Goal: Information Seeking & Learning: Learn about a topic

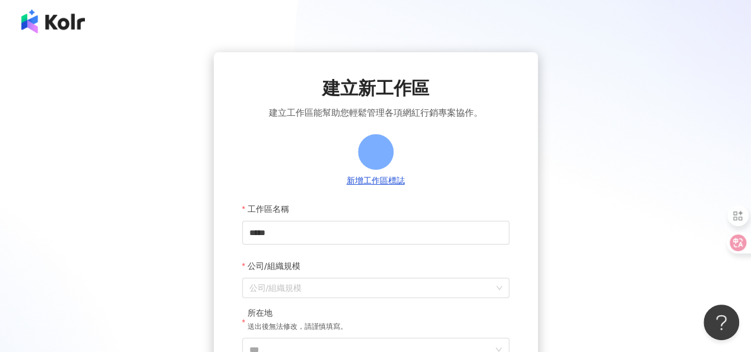
click at [18, 17] on div at bounding box center [375, 21] width 751 height 43
click at [58, 21] on img at bounding box center [53, 21] width 64 height 24
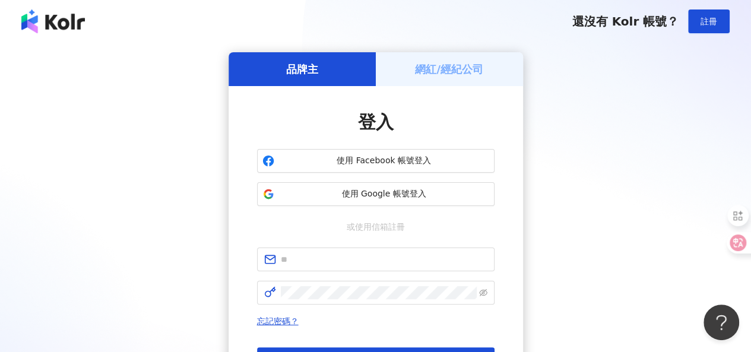
click at [60, 22] on img at bounding box center [53, 21] width 64 height 24
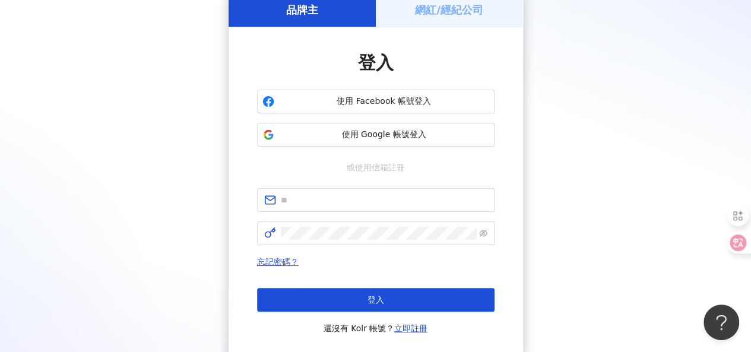
click at [74, 152] on div "品牌主 網紅/經紀公司 登入 使用 Facebook 帳號登入 使用 Google 帳號登入 或使用信箱註冊 忘記密碼？ 登入 還沒有 Kolr 帳號？ 立即…" at bounding box center [375, 176] width 722 height 366
click at [367, 199] on input "text" at bounding box center [384, 200] width 207 height 13
paste input "**********"
type input "**********"
click at [61, 125] on div "**********" at bounding box center [375, 176] width 722 height 366
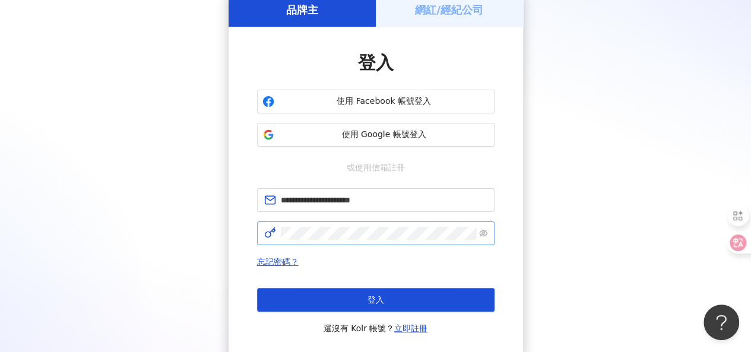
click at [487, 232] on span at bounding box center [375, 233] width 237 height 24
click at [485, 231] on icon "eye-invisible" at bounding box center [483, 233] width 8 height 8
click at [485, 231] on icon "eye" at bounding box center [483, 233] width 8 height 8
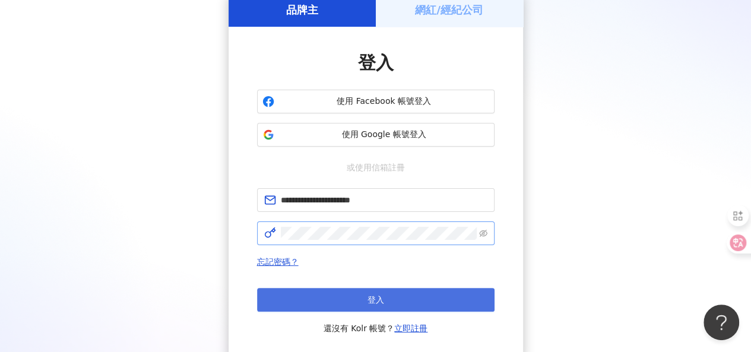
click at [379, 295] on span "登入" at bounding box center [375, 299] width 17 height 9
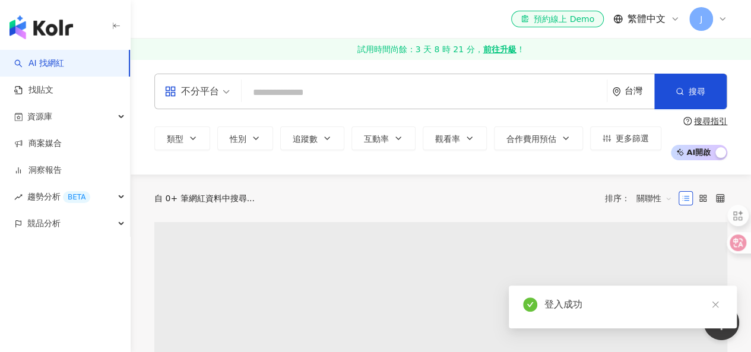
click at [115, 24] on icon "button" at bounding box center [116, 25] width 9 height 9
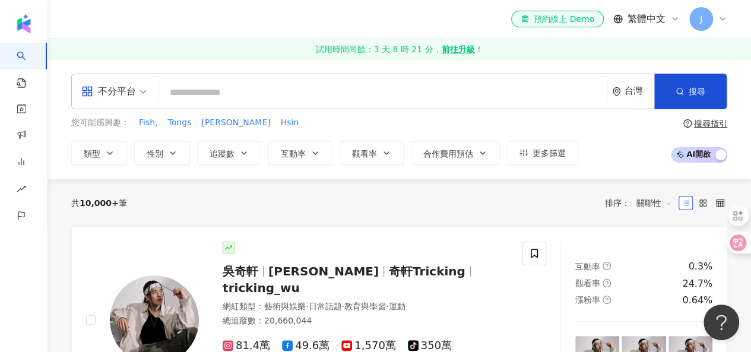
click at [538, 96] on input "search" at bounding box center [382, 92] width 439 height 23
paste input "***"
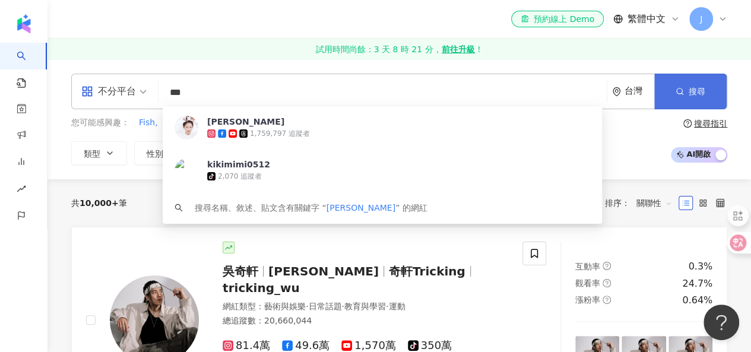
type input "***"
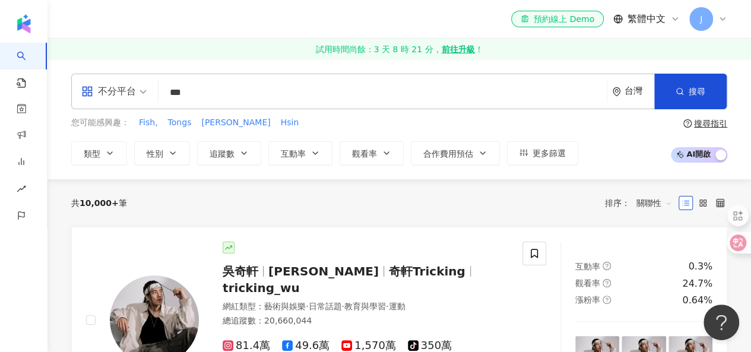
drag, startPoint x: 704, startPoint y: 90, endPoint x: 505, endPoint y: 85, distance: 199.5
click at [505, 85] on div "不分平台 *** 台灣 搜尋 3e95883b-c01b-47e1-9bb4-cdb373a4876f 紀卜心 1,759,797 追蹤者 kikimimi0…" at bounding box center [399, 92] width 656 height 36
click at [503, 85] on input "***" at bounding box center [382, 92] width 439 height 23
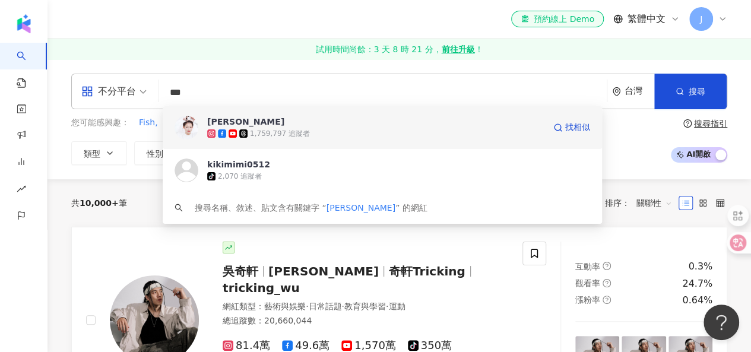
click at [186, 129] on img at bounding box center [187, 128] width 24 height 24
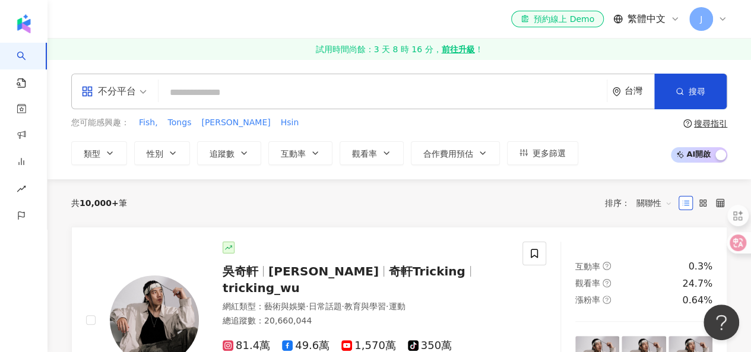
click at [253, 90] on input "search" at bounding box center [382, 92] width 439 height 23
paste input "**********"
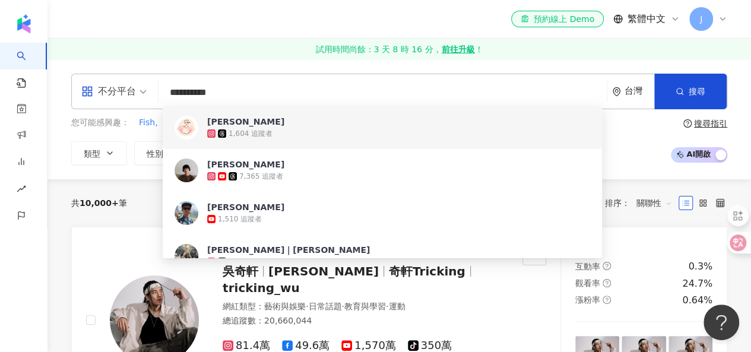
click at [248, 85] on input "**********" at bounding box center [382, 92] width 439 height 23
drag, startPoint x: 190, startPoint y: 91, endPoint x: 147, endPoint y: 90, distance: 42.7
click at [147, 90] on div "**********" at bounding box center [399, 92] width 656 height 36
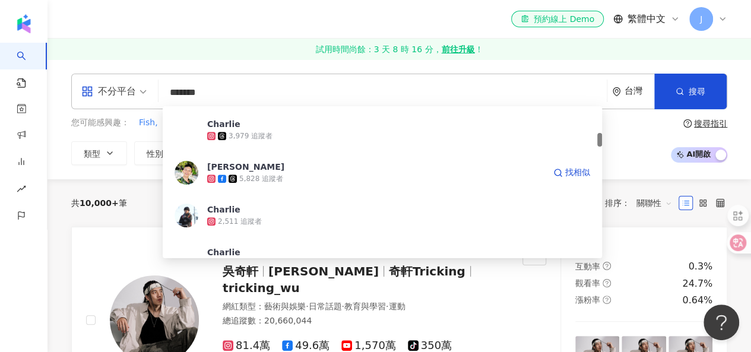
scroll to position [416, 0]
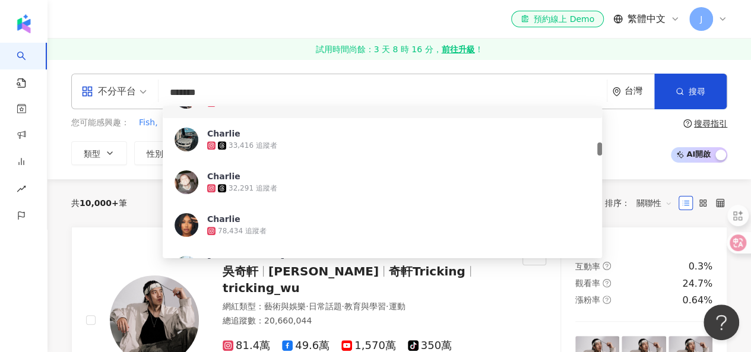
drag, startPoint x: 209, startPoint y: 90, endPoint x: 116, endPoint y: 78, distance: 93.4
click at [116, 78] on div "不分平台 ******* 台灣 搜尋 5b706aa3-0db8-45a1-a934-e99220c6d986 582f58e1-d536-4bec-a596…" at bounding box center [399, 92] width 656 height 36
paste input "***"
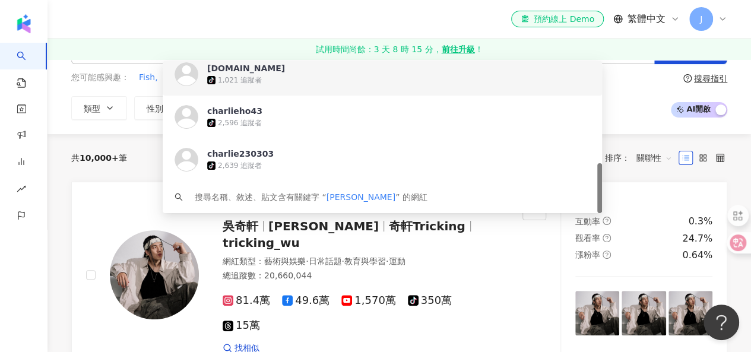
scroll to position [59, 0]
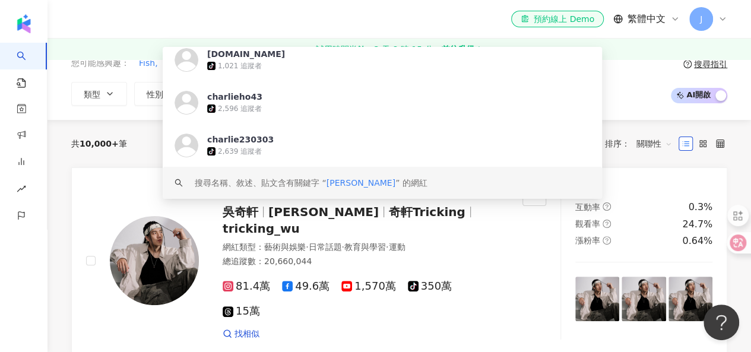
click at [360, 185] on span "查理 Charlie" at bounding box center [360, 182] width 69 height 9
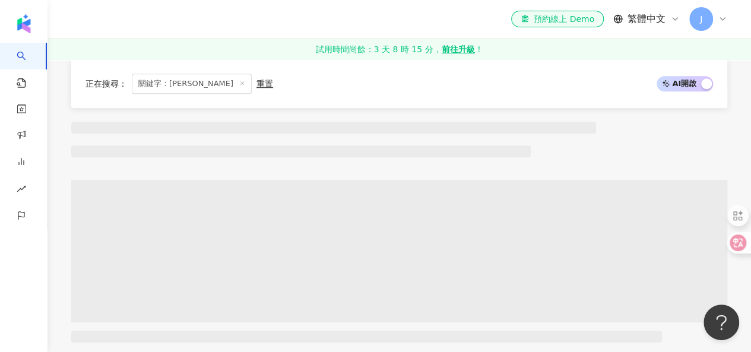
scroll to position [416, 0]
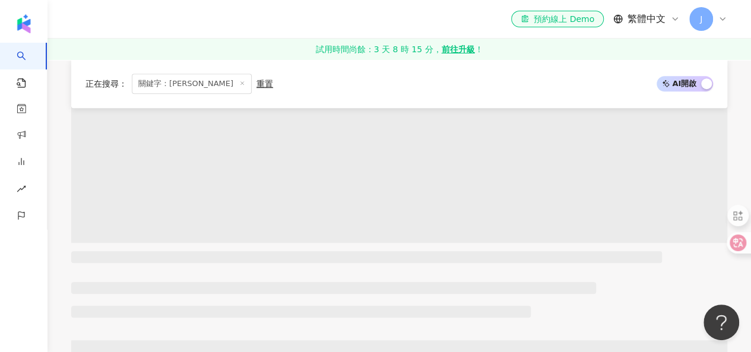
type input "**********"
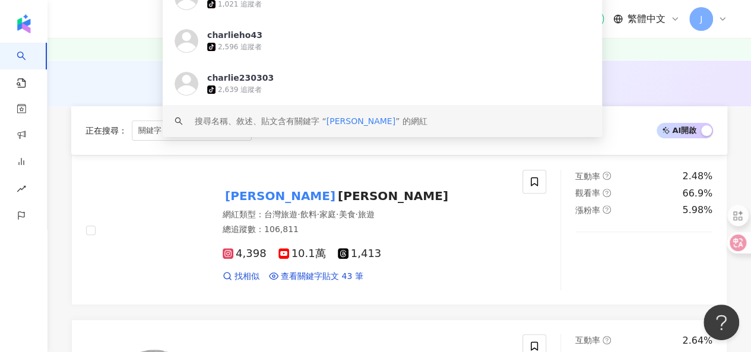
scroll to position [59, 0]
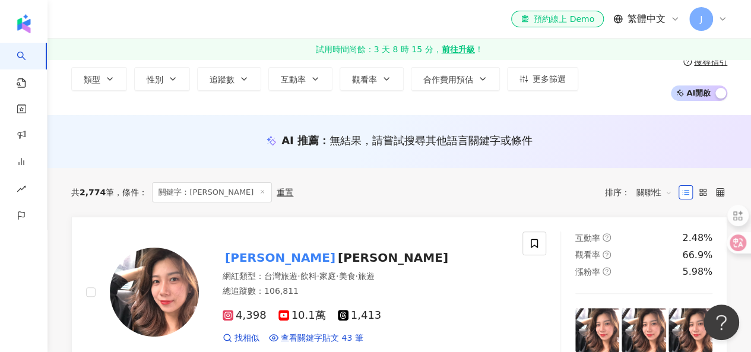
click at [676, 150] on div "AI 推薦 ： 無結果，請嘗試搜尋其他語言關鍵字或條件" at bounding box center [398, 144] width 703 height 22
click at [664, 191] on span "關聯性" at bounding box center [654, 192] width 36 height 19
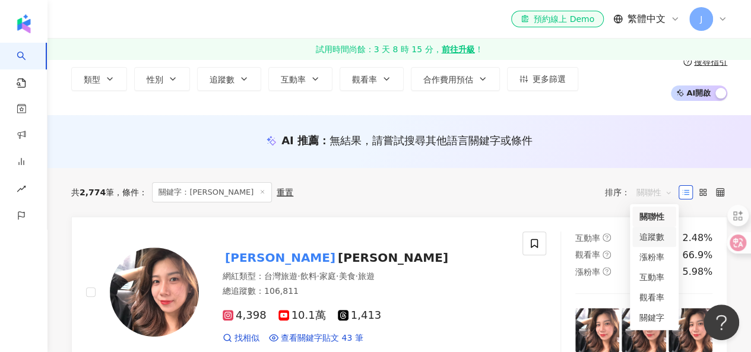
click at [655, 233] on div "追蹤數" at bounding box center [654, 236] width 30 height 13
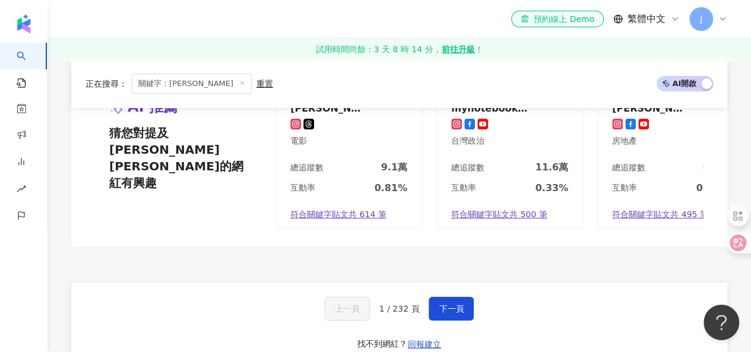
scroll to position [2256, 0]
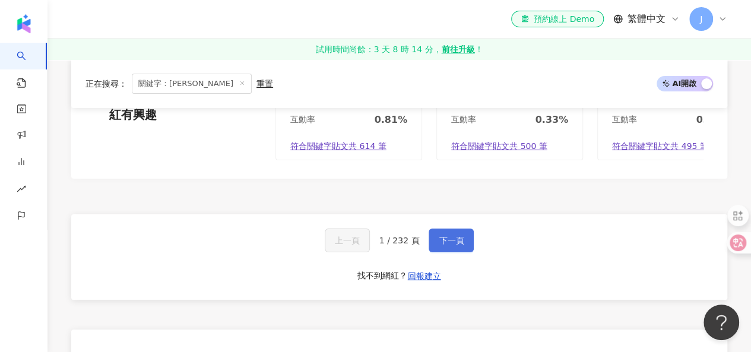
click at [465, 230] on button "下一頁" at bounding box center [451, 241] width 45 height 24
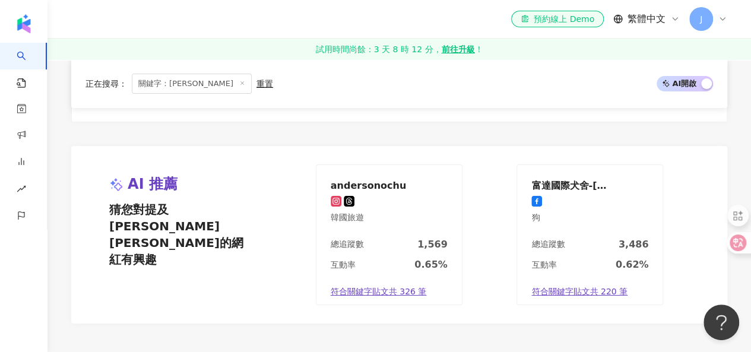
scroll to position [2270, 0]
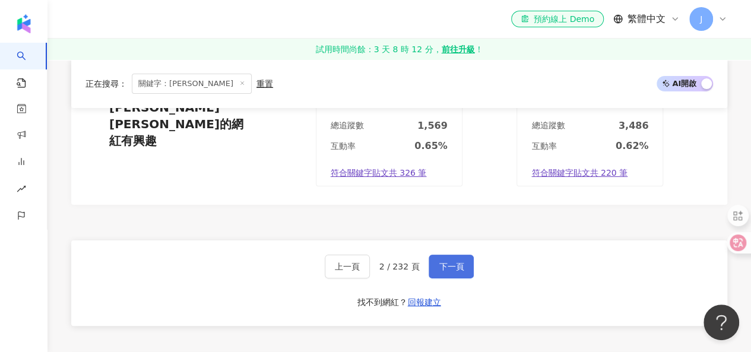
click at [457, 262] on span "下一頁" at bounding box center [451, 266] width 25 height 9
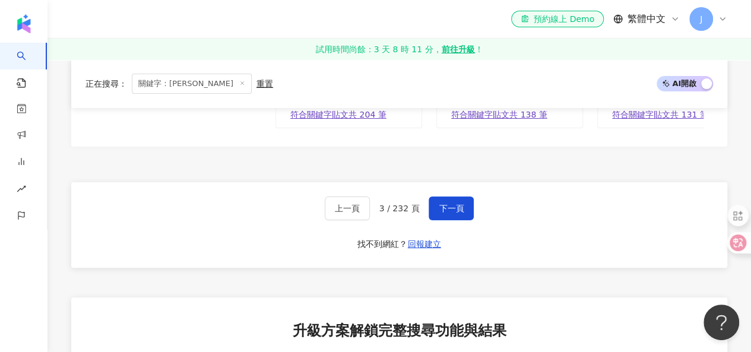
scroll to position [2315, 0]
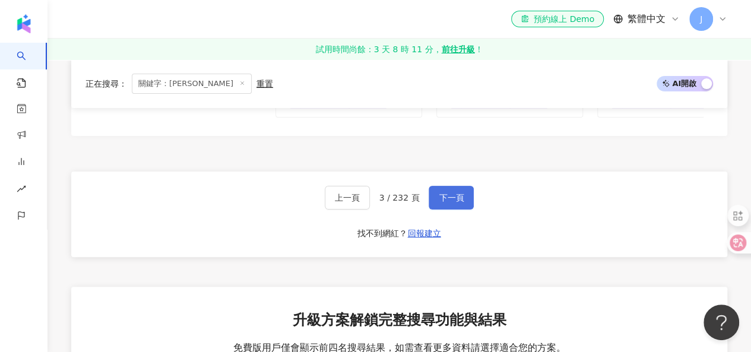
click at [458, 193] on span "下一頁" at bounding box center [451, 197] width 25 height 9
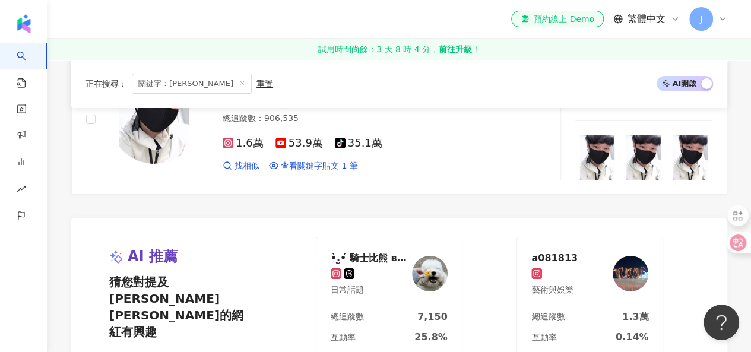
scroll to position [2235, 0]
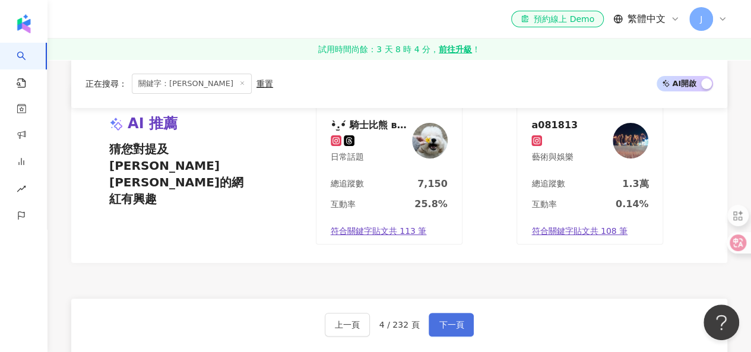
click at [442, 320] on span "下一頁" at bounding box center [451, 324] width 25 height 9
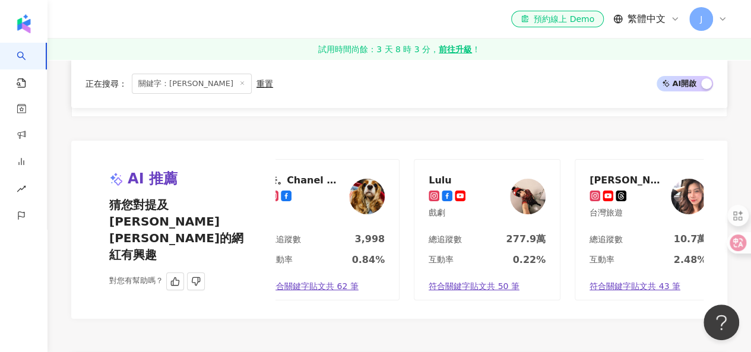
scroll to position [0, 40]
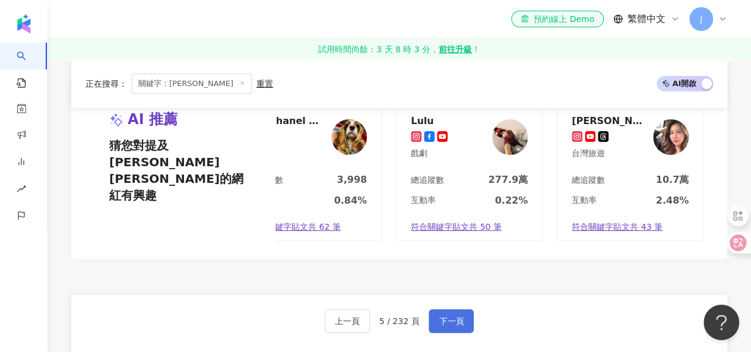
click at [456, 316] on span "下一頁" at bounding box center [451, 320] width 25 height 9
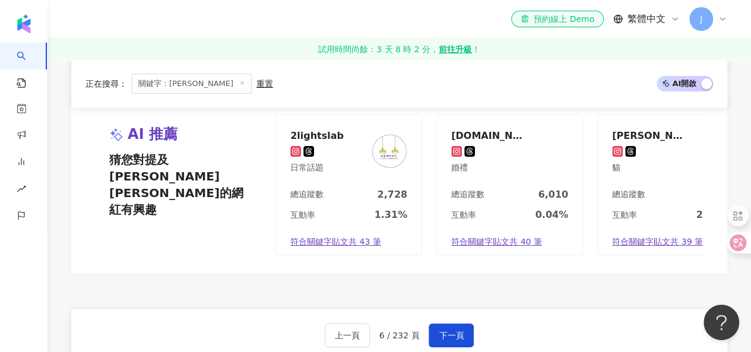
scroll to position [2315, 0]
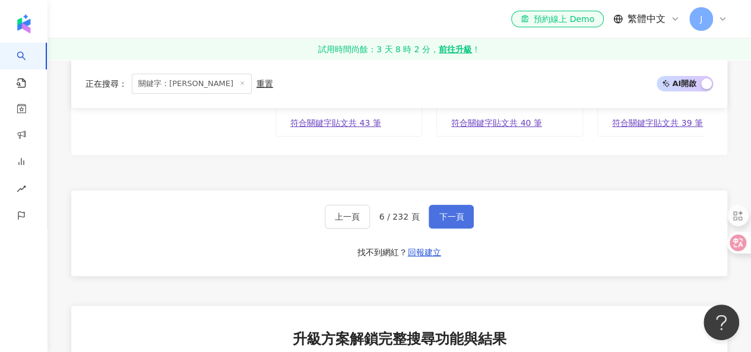
click at [462, 205] on button "下一頁" at bounding box center [451, 217] width 45 height 24
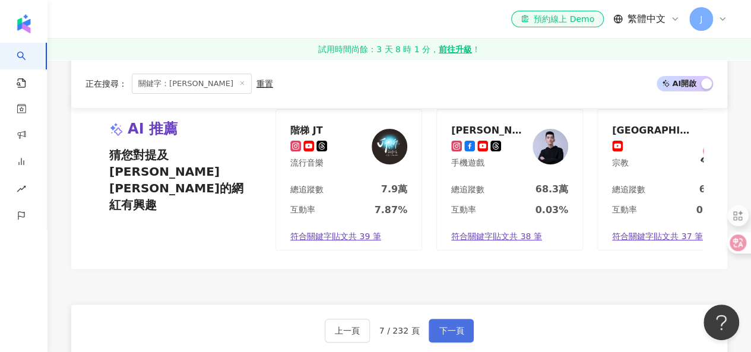
click at [455, 326] on span "下一頁" at bounding box center [451, 330] width 25 height 9
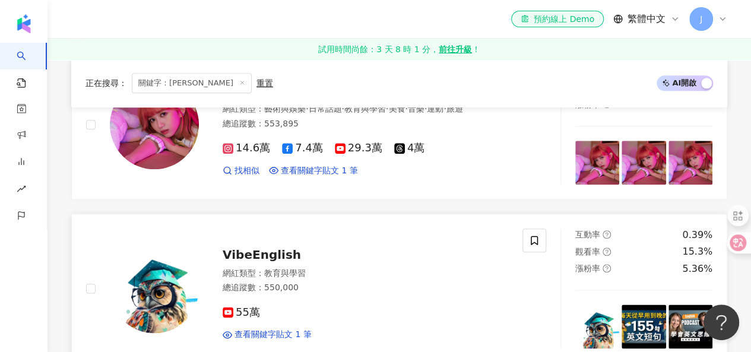
scroll to position [653, 0]
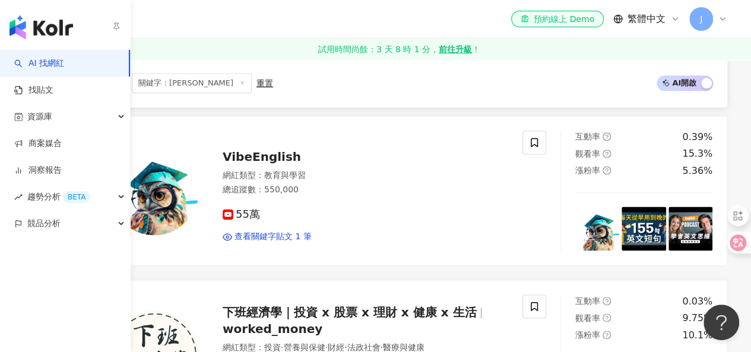
click at [43, 64] on link "AI 找網紅" at bounding box center [39, 64] width 50 height 12
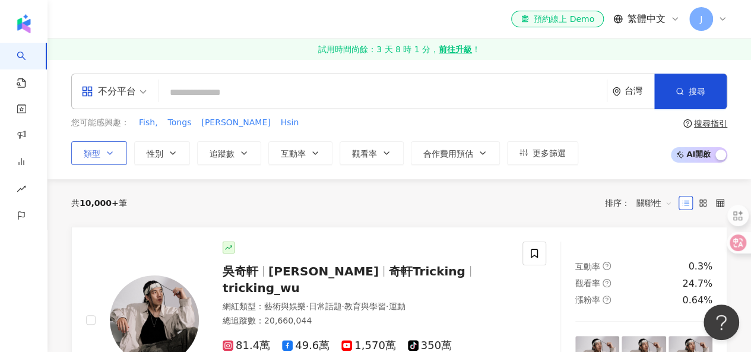
click at [111, 138] on div "您可能感興趣： Fish, Tongs 陳曦Hsi Hsin 類型 性別 追蹤數 互動率 觀看率 合作費用預估 更多篩選" at bounding box center [324, 140] width 507 height 49
click at [108, 149] on icon "button" at bounding box center [109, 152] width 9 height 9
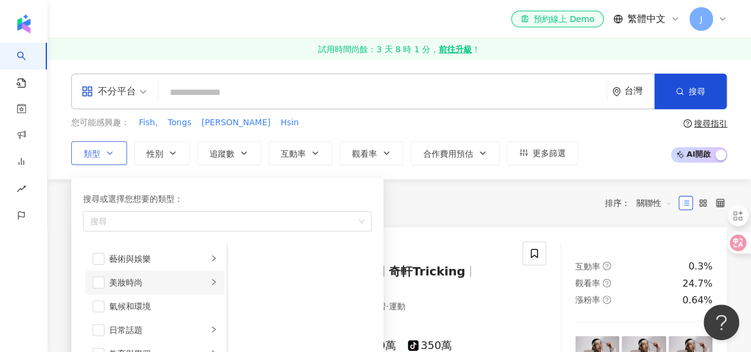
click at [119, 282] on div "美妝時尚" at bounding box center [158, 282] width 99 height 13
click at [246, 282] on span "button" at bounding box center [243, 283] width 12 height 12
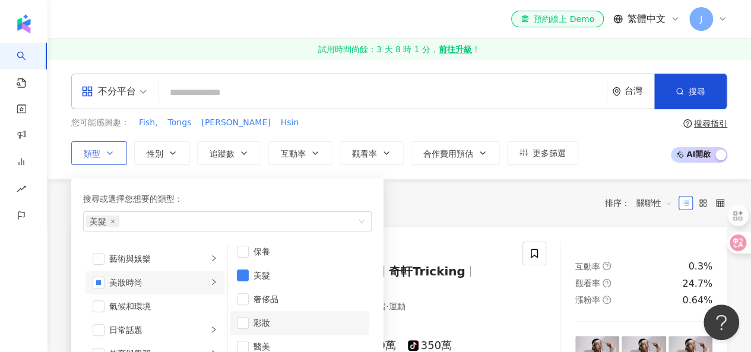
click at [249, 319] on li "彩妝" at bounding box center [299, 323] width 139 height 24
click at [500, 203] on div "共 10,000+ 筆 排序： 關聯性" at bounding box center [399, 203] width 656 height 19
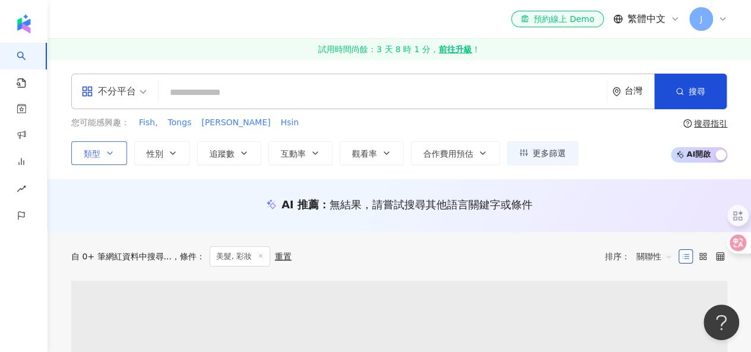
click at [116, 153] on button "類型" at bounding box center [99, 153] width 56 height 24
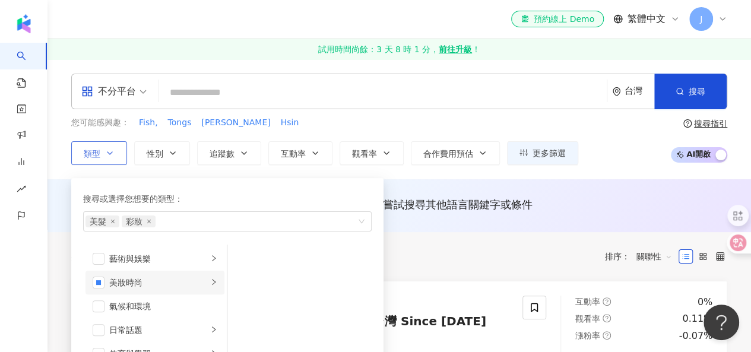
click at [210, 286] on div "button" at bounding box center [213, 282] width 7 height 11
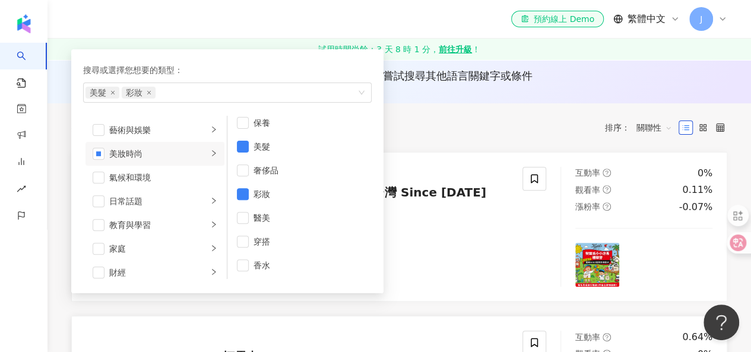
scroll to position [119, 0]
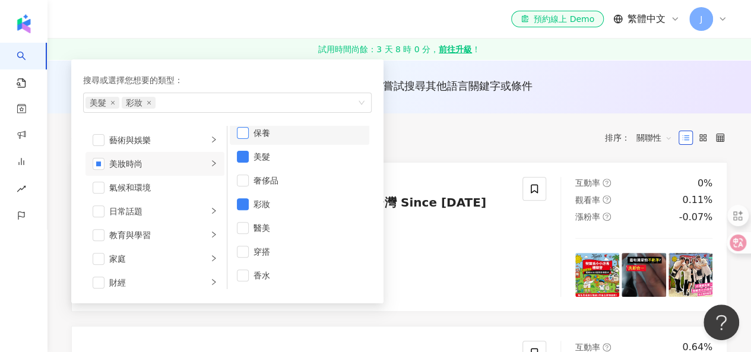
click at [242, 132] on span "button" at bounding box center [243, 133] width 12 height 12
click at [515, 142] on div "共 10,000+ 筆 條件 ： 美髮, 彩妝 重置 排序： 關聯性" at bounding box center [399, 138] width 656 height 20
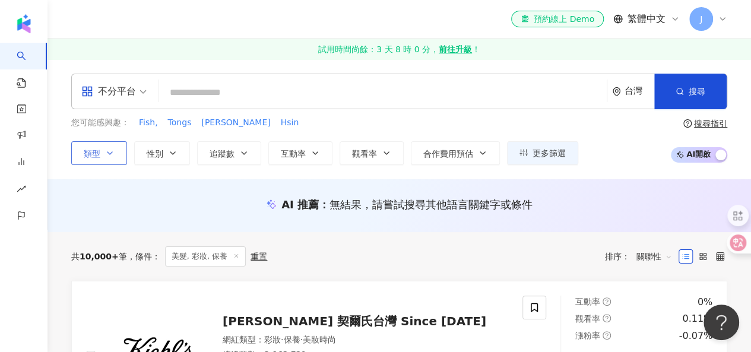
click at [112, 148] on icon "button" at bounding box center [109, 152] width 9 height 9
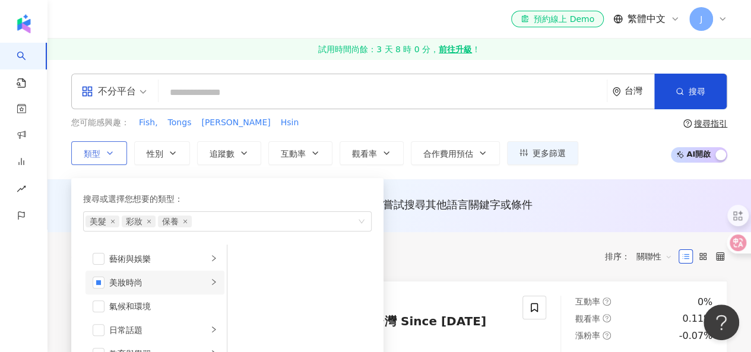
click at [212, 280] on icon "right" at bounding box center [214, 282] width 4 height 6
click at [532, 253] on div "共 10,000+ 筆 條件 ： 美髮, 彩妝, 保養 重置 排序： 關聯性" at bounding box center [399, 256] width 656 height 20
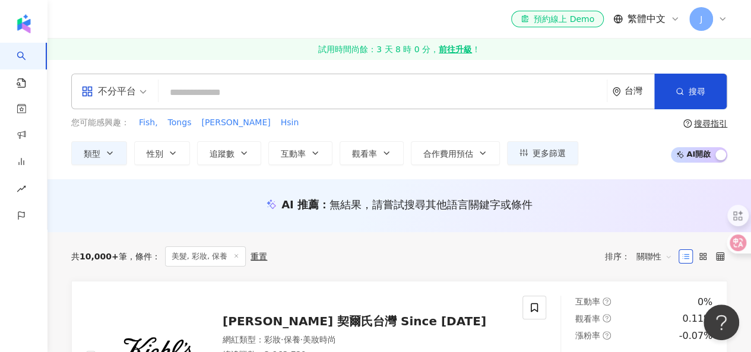
click at [664, 256] on span "關聯性" at bounding box center [654, 256] width 36 height 19
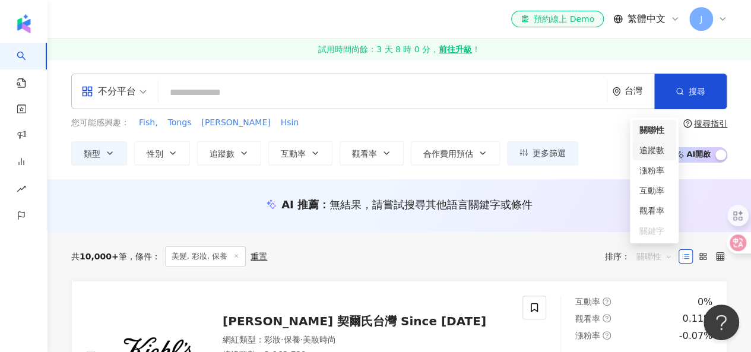
click at [653, 146] on div "追蹤數" at bounding box center [654, 150] width 30 height 13
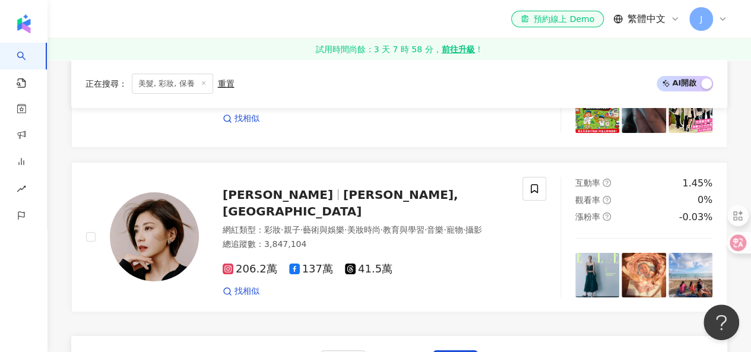
scroll to position [2078, 0]
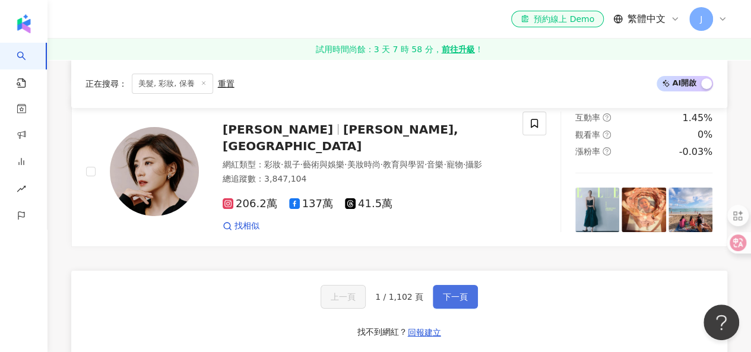
click at [465, 285] on button "下一頁" at bounding box center [455, 297] width 45 height 24
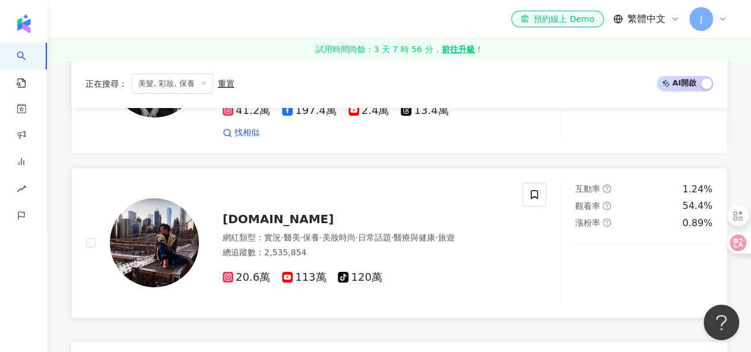
scroll to position [1979, 0]
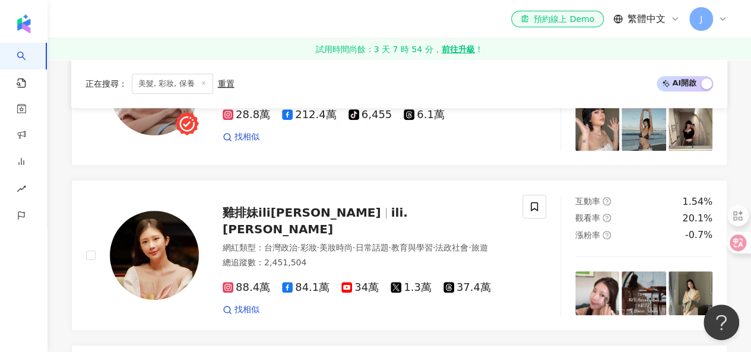
scroll to position [515, 0]
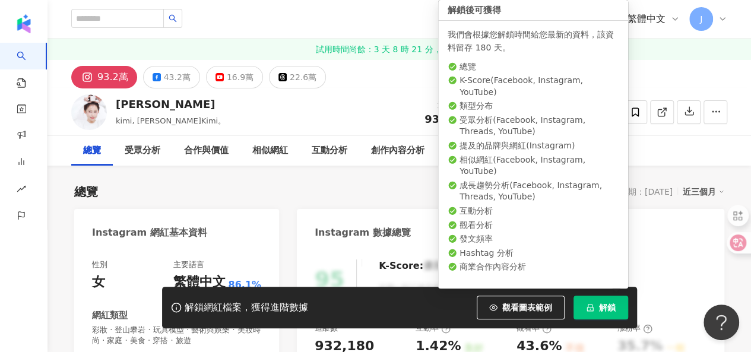
click at [595, 306] on button "解鎖" at bounding box center [600, 308] width 55 height 24
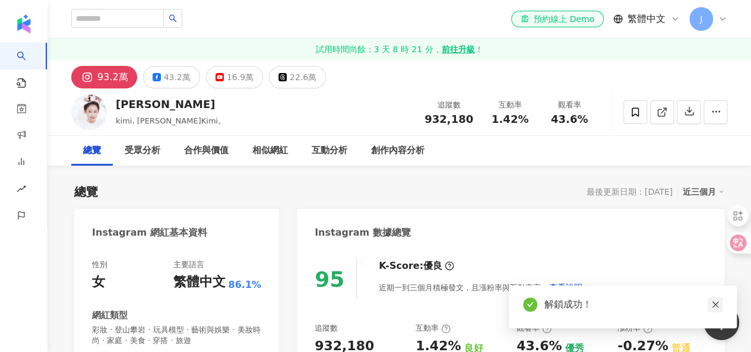
click at [716, 305] on icon "close" at bounding box center [715, 304] width 8 height 8
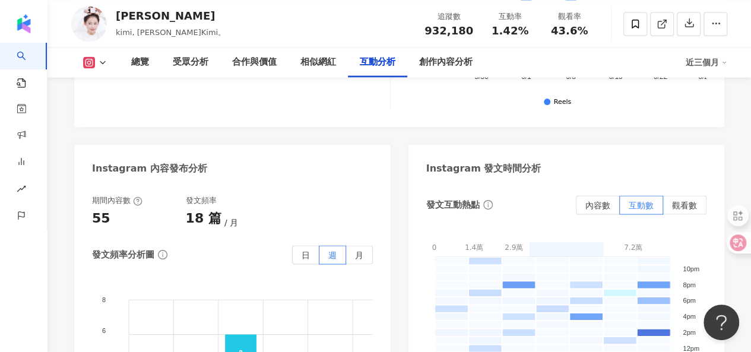
scroll to position [3561, 0]
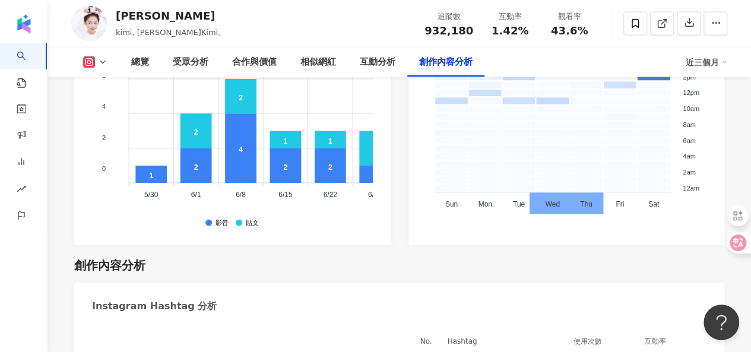
click at [608, 283] on div "Instagram Hashtag 分析" at bounding box center [399, 302] width 650 height 39
click at [652, 283] on div "Instagram Hashtag 分析" at bounding box center [399, 302] width 650 height 39
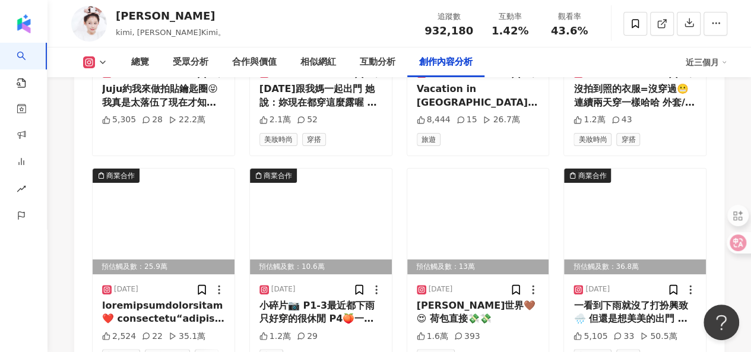
scroll to position [4452, 0]
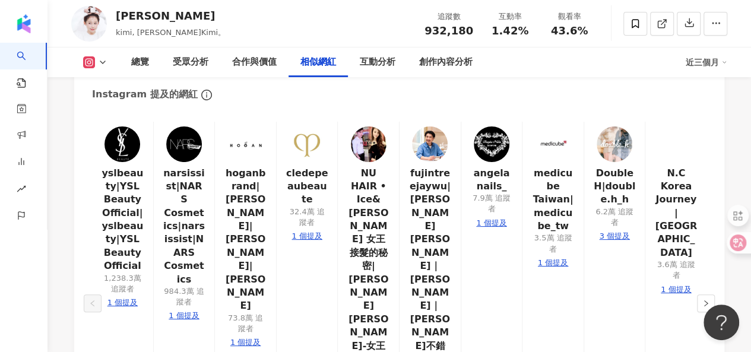
scroll to position [2459, 0]
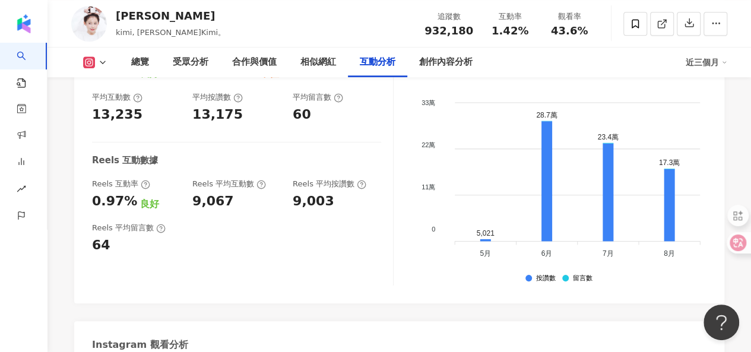
scroll to position [2815, 0]
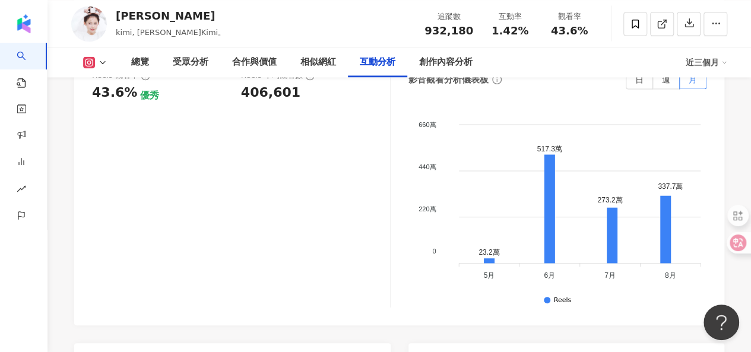
scroll to position [3112, 0]
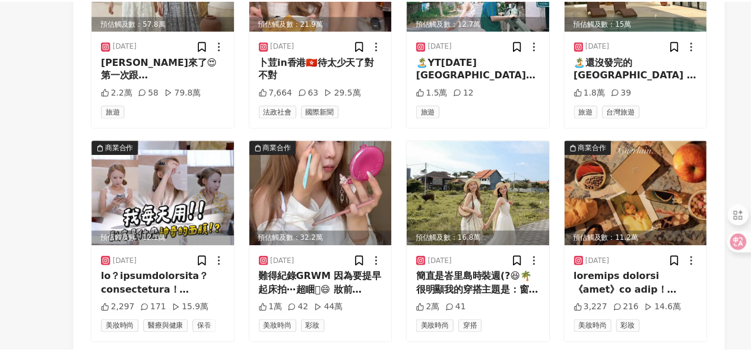
scroll to position [5061, 0]
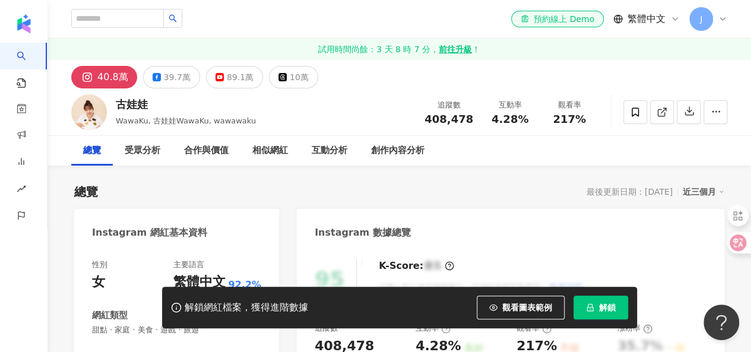
click at [608, 308] on span "解鎖" at bounding box center [607, 307] width 17 height 9
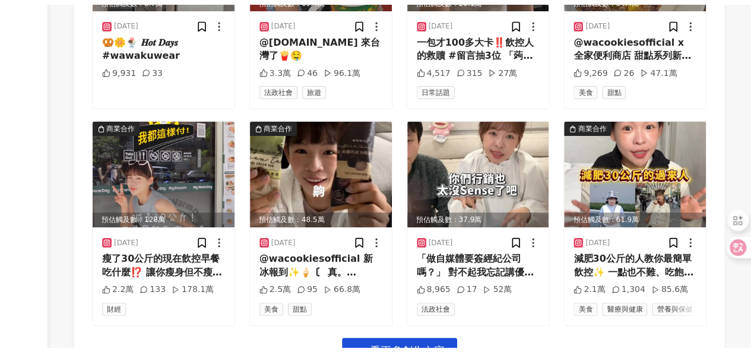
scroll to position [4324, 0]
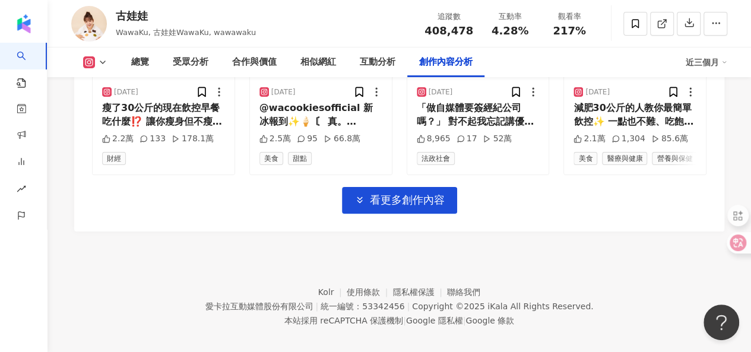
click at [633, 282] on footer "Kolr 使用條款 隱私權保護 聯絡我們 愛卡拉互動媒體股份有限公司 | 統一編號：53342456 | Copyright © 2025 iKala All…" at bounding box center [398, 297] width 703 height 132
click at [620, 280] on footer "Kolr 使用條款 隱私權保護 聯絡我們 愛卡拉互動媒體股份有限公司 | 統一編號：53342456 | Copyright © 2025 iKala All…" at bounding box center [398, 297] width 703 height 132
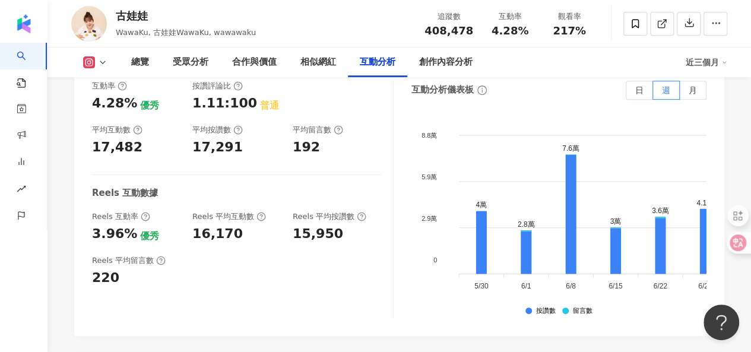
scroll to position [2424, 0]
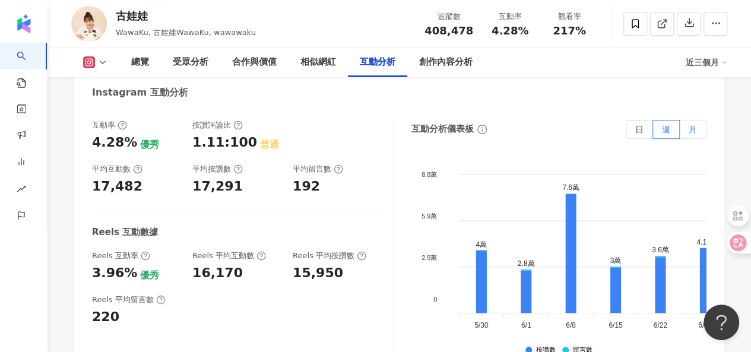
click at [700, 120] on label "月" at bounding box center [693, 129] width 27 height 19
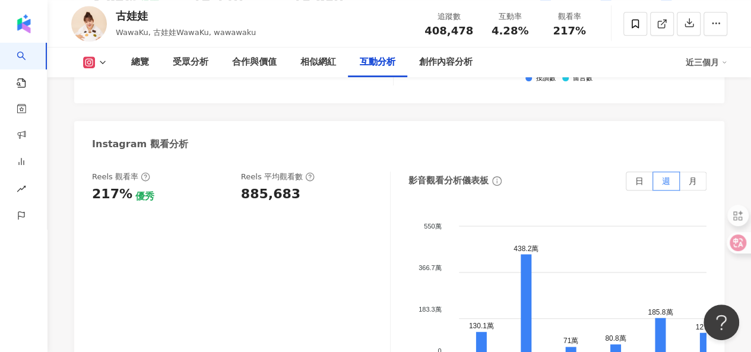
scroll to position [2721, 0]
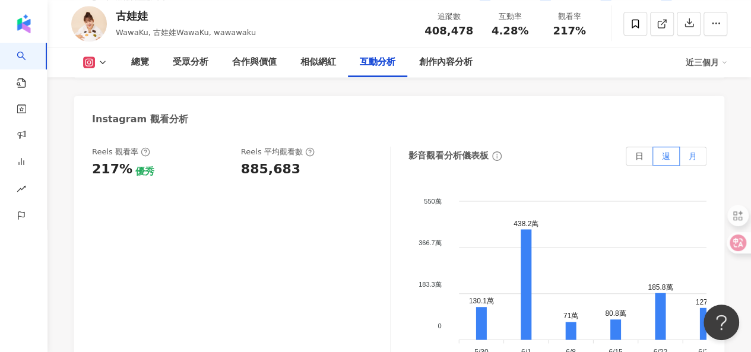
click at [695, 151] on span "月" at bounding box center [693, 155] width 8 height 9
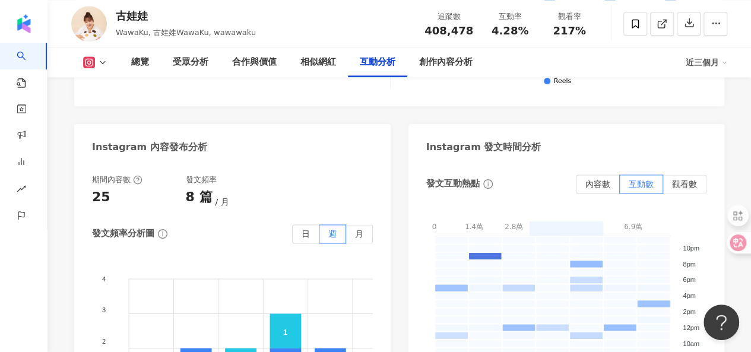
scroll to position [3077, 0]
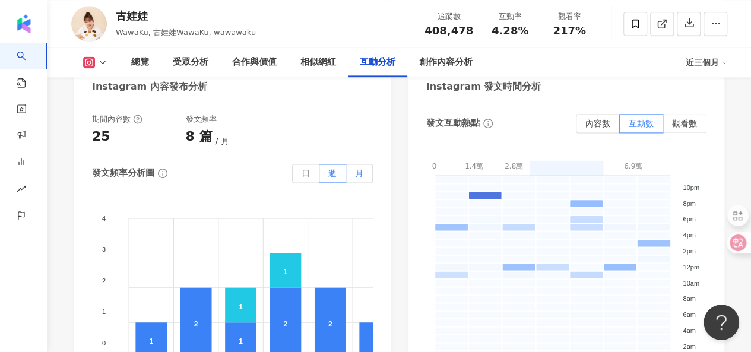
click at [349, 164] on label "月" at bounding box center [359, 173] width 27 height 19
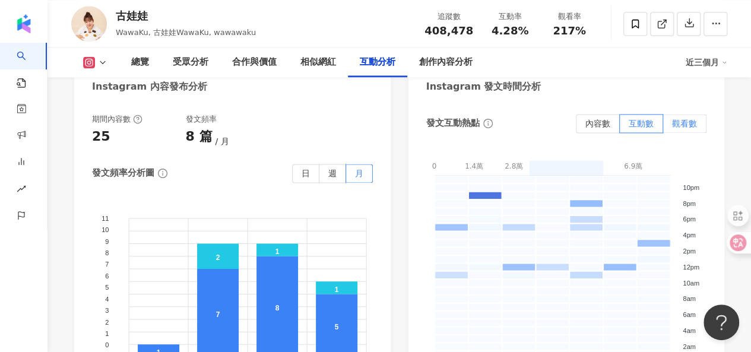
click at [694, 119] on span "觀看數" at bounding box center [684, 123] width 25 height 9
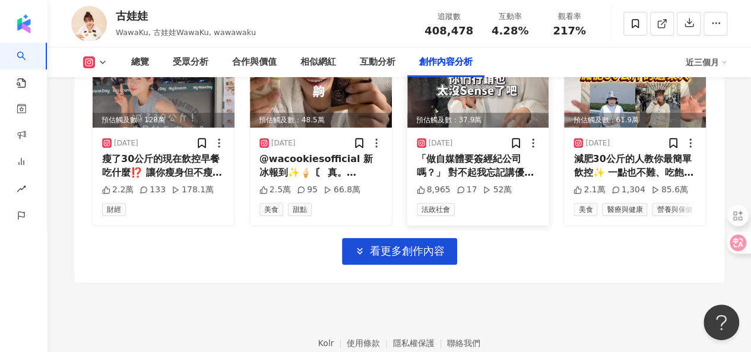
scroll to position [4314, 0]
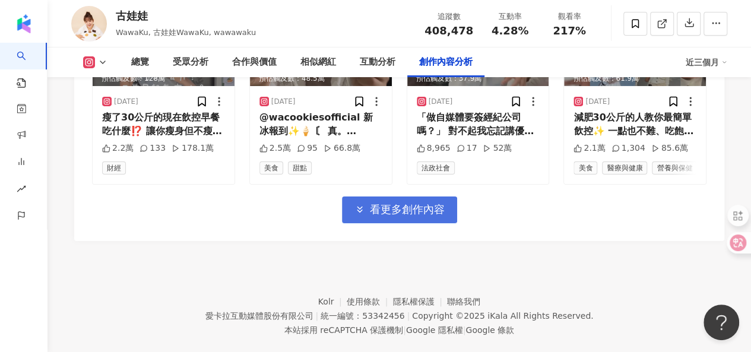
click at [443, 203] on span "看更多創作內容" at bounding box center [407, 209] width 75 height 13
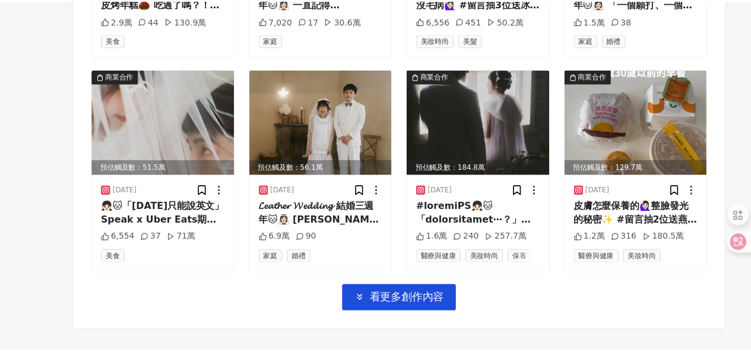
scroll to position [4934, 0]
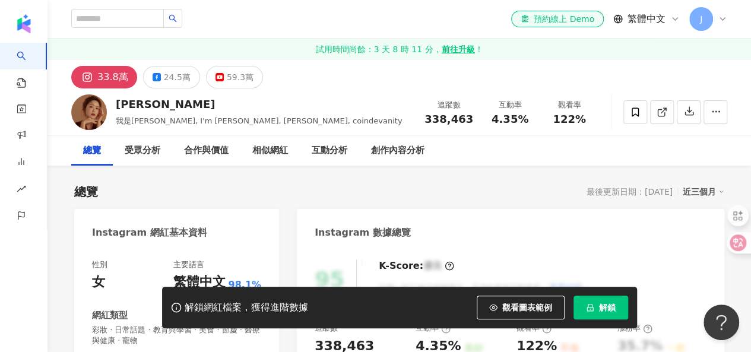
click at [613, 310] on span "解鎖" at bounding box center [607, 307] width 17 height 9
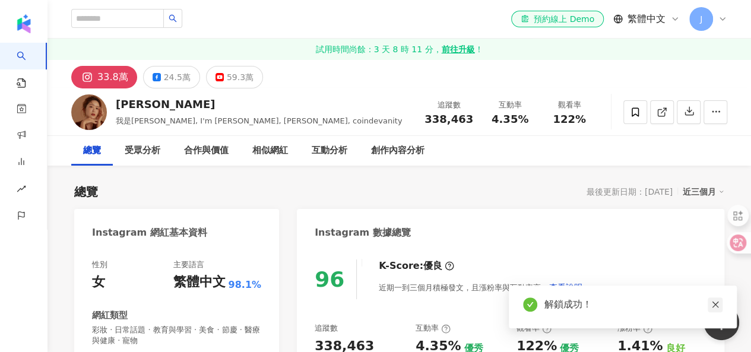
click at [713, 306] on icon "close" at bounding box center [715, 304] width 8 height 8
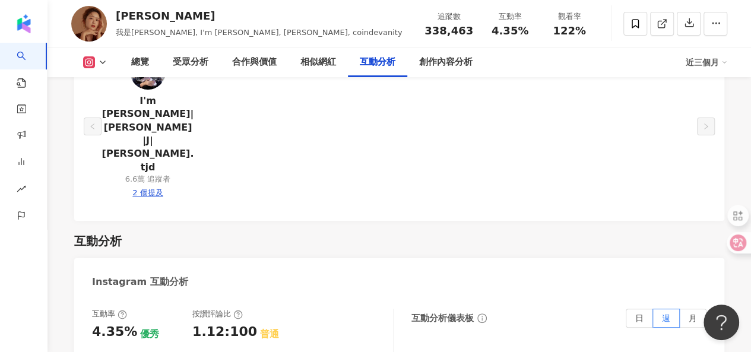
scroll to position [2370, 0]
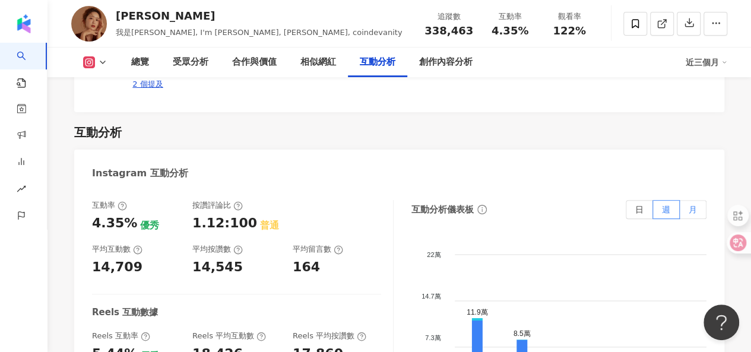
click at [696, 205] on span "月" at bounding box center [693, 209] width 8 height 9
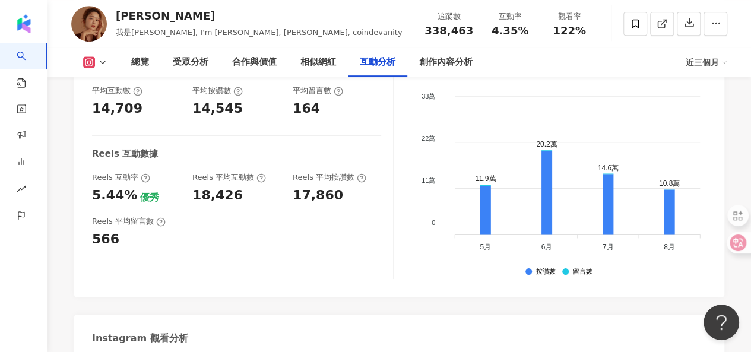
scroll to position [2667, 0]
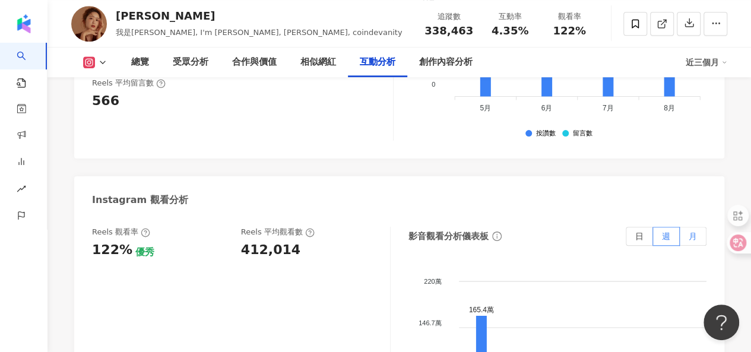
click at [698, 227] on label "月" at bounding box center [693, 236] width 27 height 19
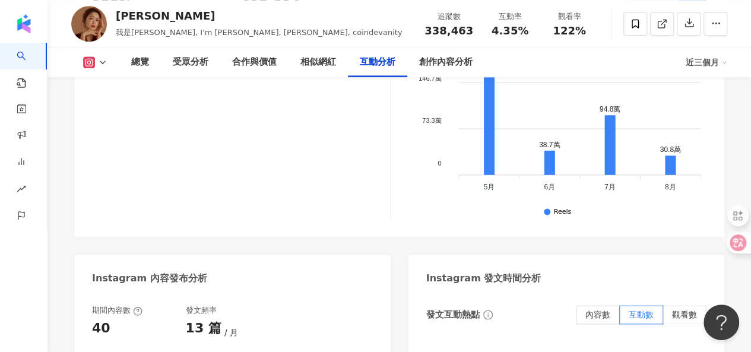
scroll to position [2904, 0]
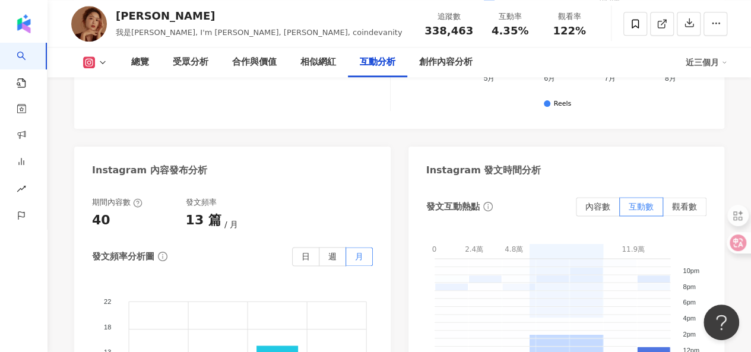
scroll to position [3023, 0]
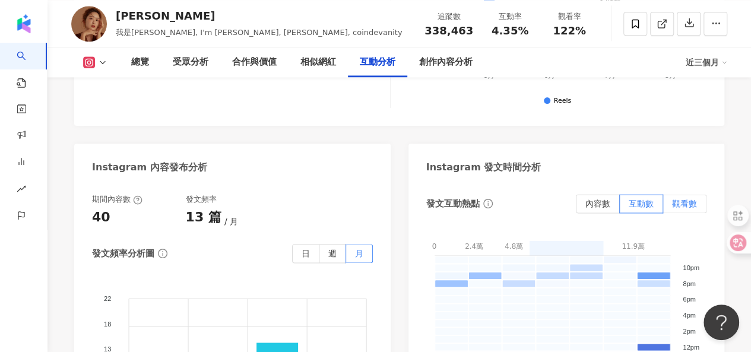
click at [691, 199] on span "觀看數" at bounding box center [684, 203] width 25 height 9
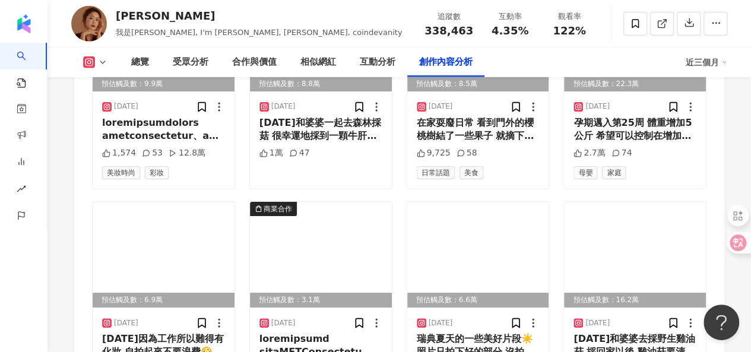
scroll to position [4214, 0]
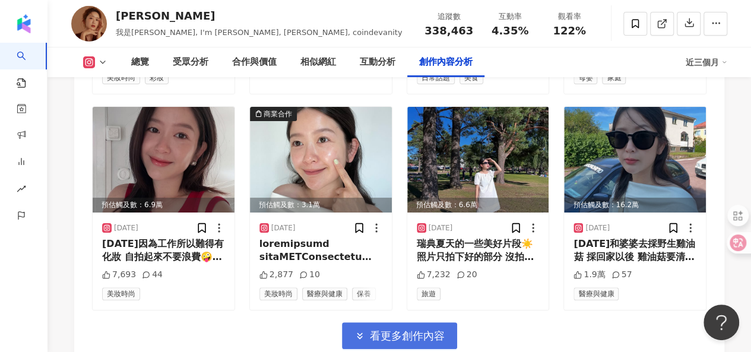
click at [416, 329] on span "看更多創作內容" at bounding box center [407, 335] width 75 height 13
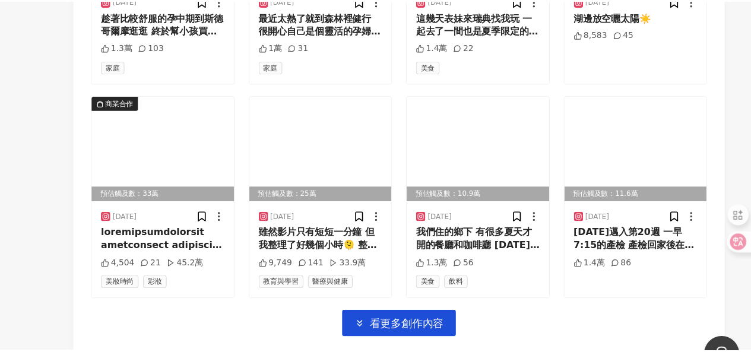
scroll to position [4907, 0]
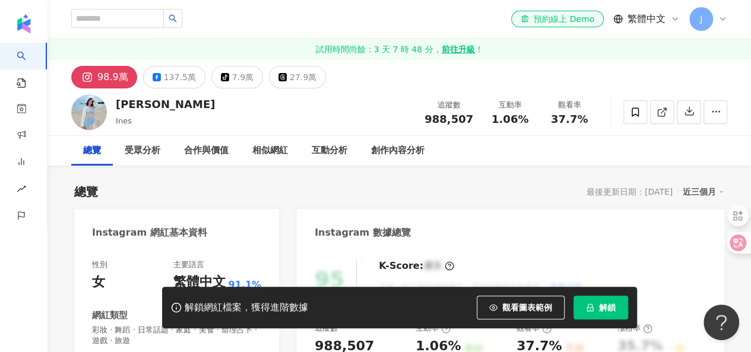
click at [383, 147] on div "創作內容分析" at bounding box center [397, 151] width 53 height 14
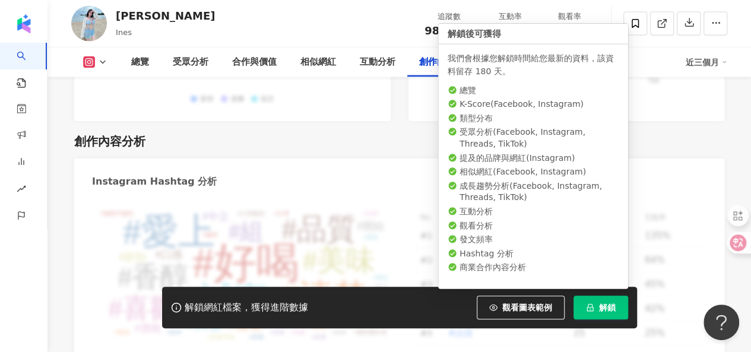
click at [600, 306] on span "解鎖" at bounding box center [607, 307] width 17 height 9
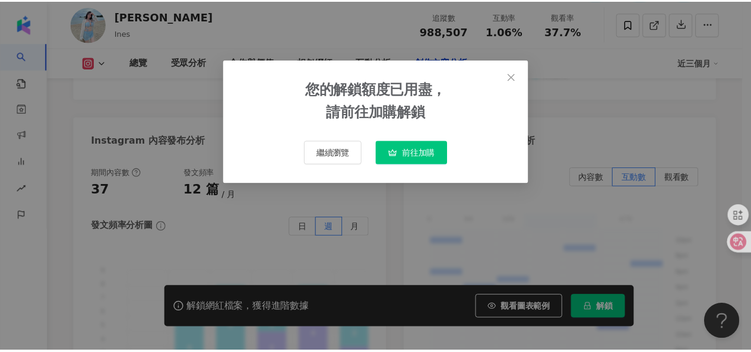
scroll to position [3420, 0]
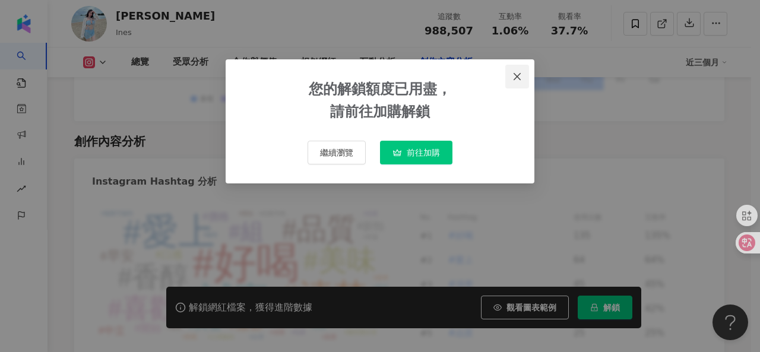
click at [514, 74] on icon "close" at bounding box center [516, 76] width 9 height 9
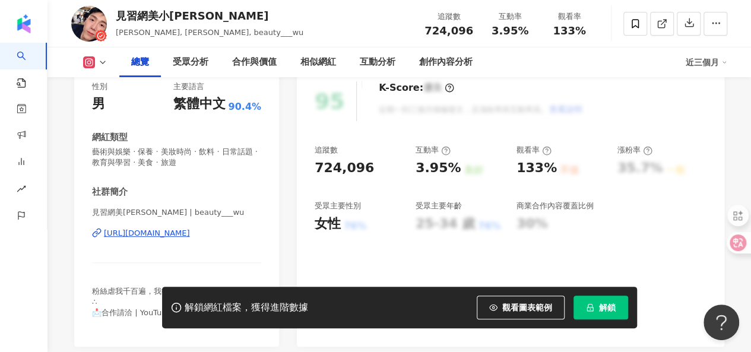
scroll to position [237, 0]
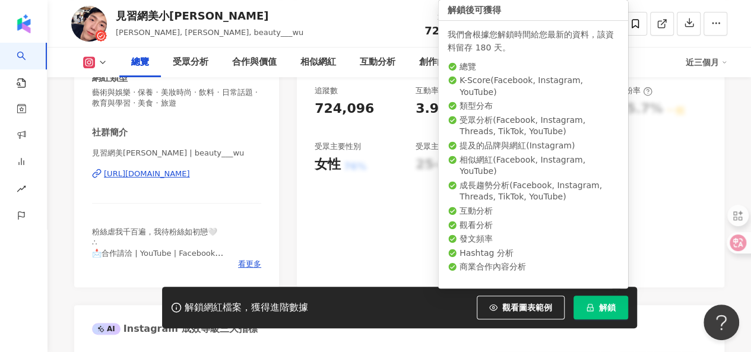
click at [610, 308] on span "解鎖" at bounding box center [607, 307] width 17 height 9
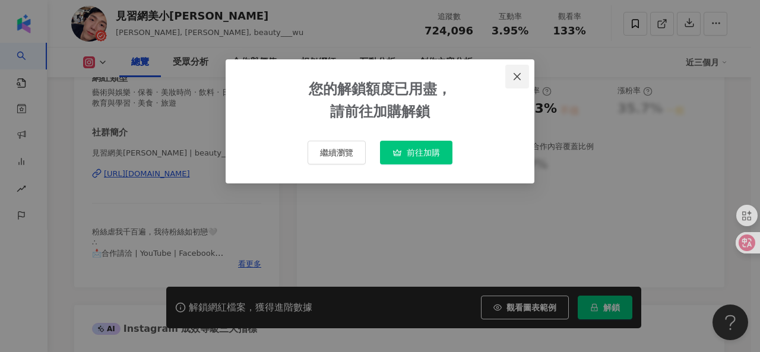
click at [519, 73] on icon "close" at bounding box center [516, 75] width 7 height 7
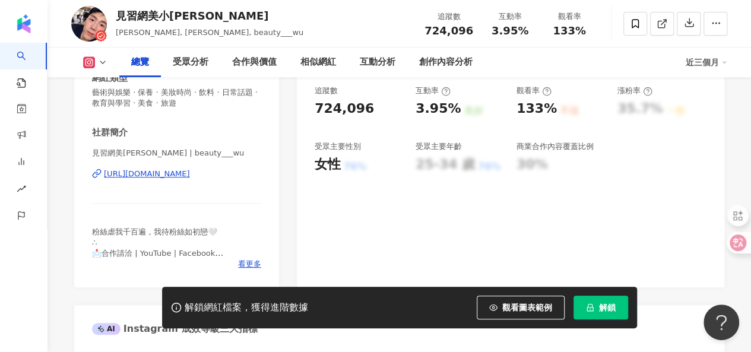
click at [589, 307] on icon "lock" at bounding box center [590, 307] width 8 height 8
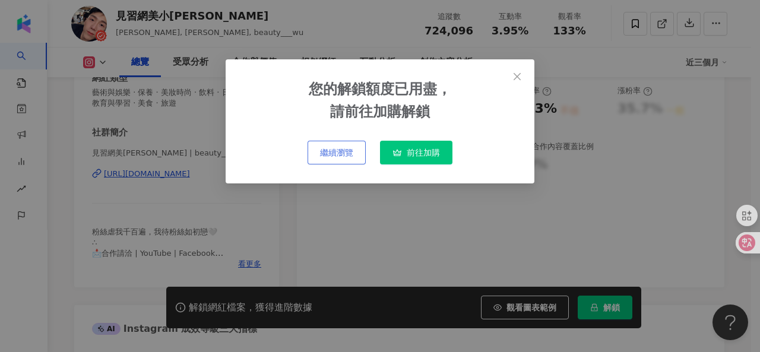
click at [344, 151] on span "繼續瀏覽" at bounding box center [336, 152] width 33 height 9
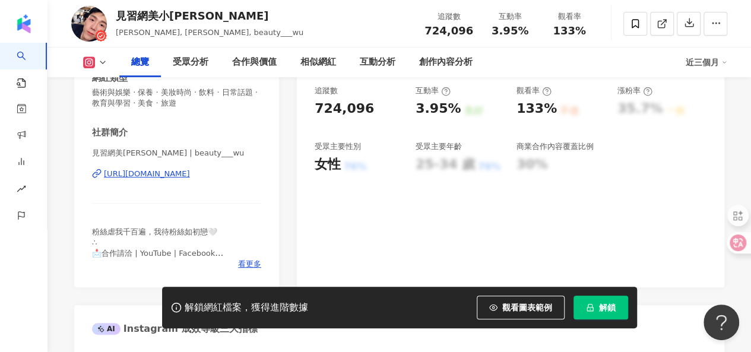
click at [543, 239] on div "95 K-Score : 優良 近期一到三個月積極發文，且漲粉率與互動率高。 查看說明 追蹤數 724,096 互動率 3.95% 良好 觀看率 133% 不…" at bounding box center [510, 148] width 427 height 277
click at [400, 199] on div "95 K-Score : 優良 近期一到三個月積極發文，且漲粉率與互動率高。 查看說明 追蹤數 724,096 互動率 3.95% 良好 觀看率 133% 不…" at bounding box center [510, 148] width 427 height 277
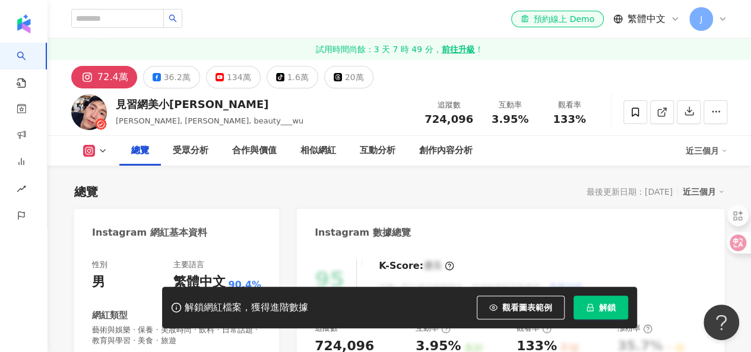
scroll to position [0, 0]
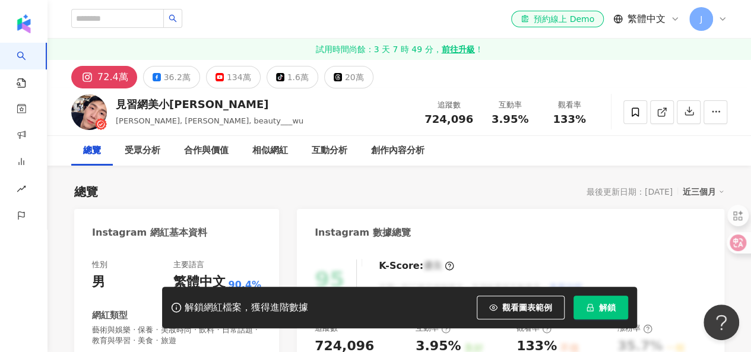
click at [407, 46] on link "試用時間尚餘：3 天 7 時 49 分， 前往升級 ！" at bounding box center [398, 49] width 703 height 21
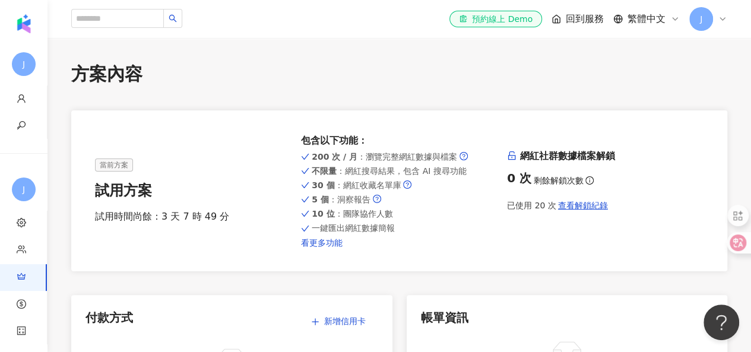
click at [329, 242] on link "看更多功能" at bounding box center [399, 242] width 196 height 9
click at [588, 208] on span "查看解鎖紀錄" at bounding box center [583, 205] width 50 height 9
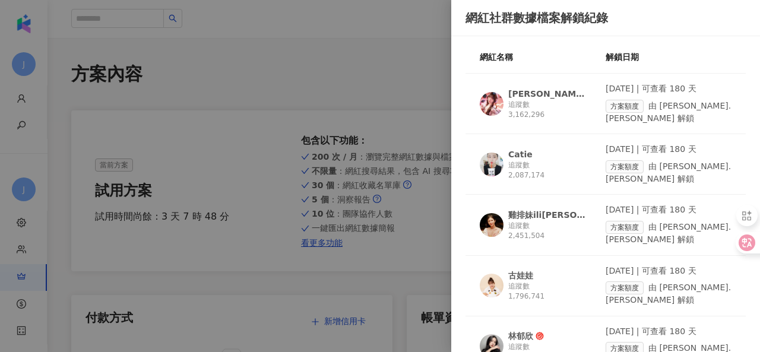
click at [376, 63] on div at bounding box center [380, 176] width 760 height 352
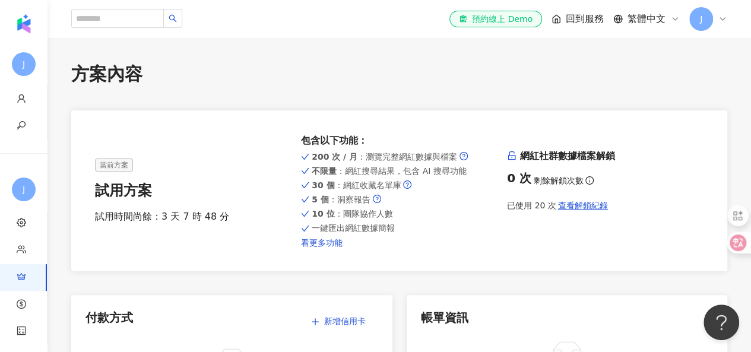
click at [331, 246] on link "看更多功能" at bounding box center [399, 242] width 196 height 9
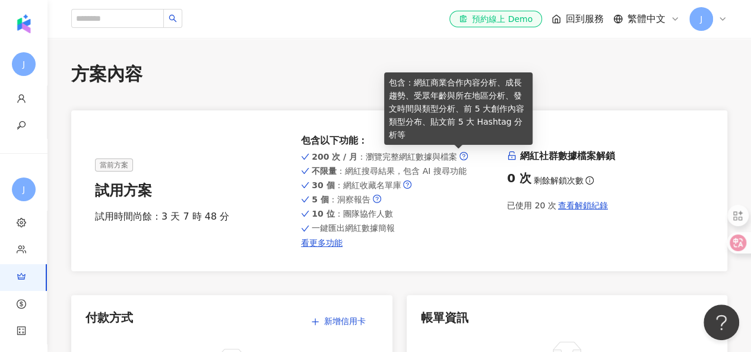
click at [462, 155] on icon "question-circle" at bounding box center [463, 156] width 3 height 5
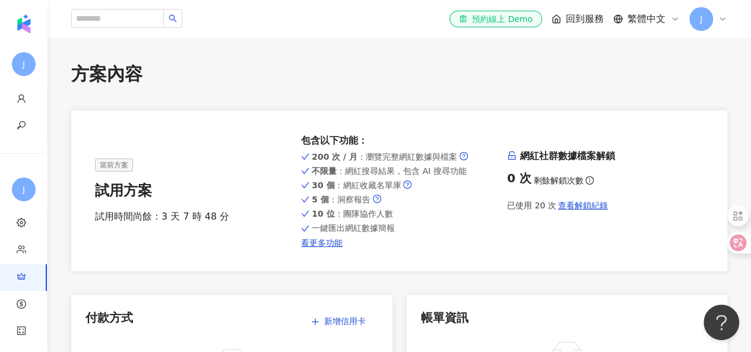
click at [379, 157] on span "200 次 / 月 ：瀏覽完整網紅數據與檔案" at bounding box center [384, 156] width 145 height 9
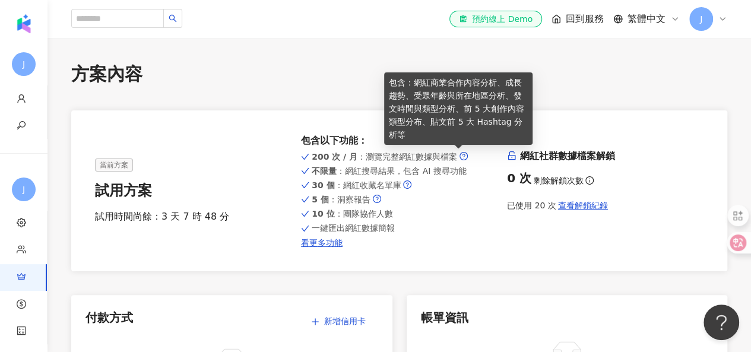
click at [459, 153] on icon "question-circle" at bounding box center [463, 156] width 8 height 8
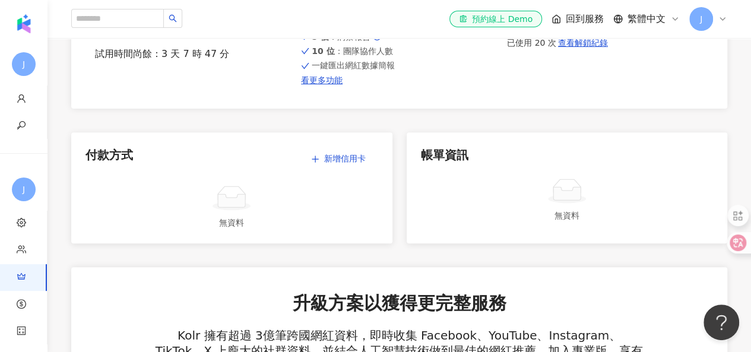
scroll to position [237, 0]
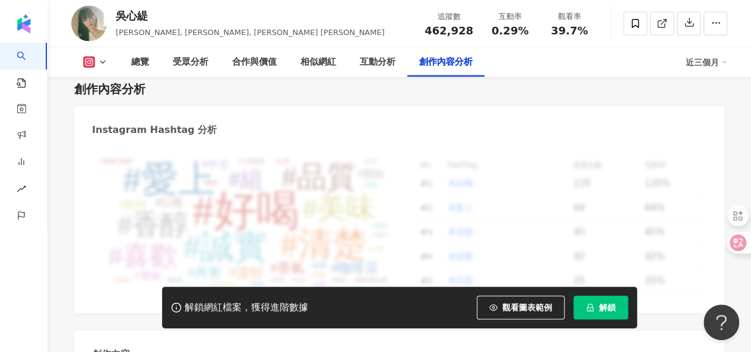
scroll to position [3502, 0]
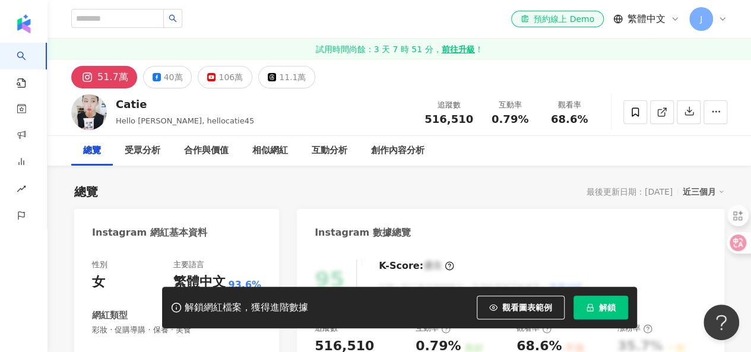
click at [614, 309] on span "解鎖" at bounding box center [607, 307] width 17 height 9
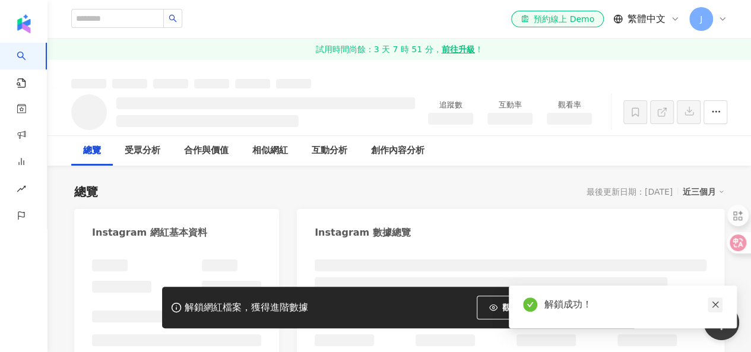
click at [715, 308] on icon "close" at bounding box center [715, 304] width 8 height 8
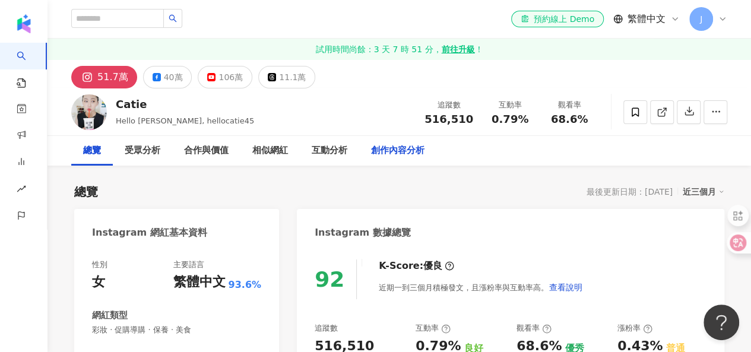
click at [413, 148] on div "創作內容分析" at bounding box center [397, 151] width 53 height 14
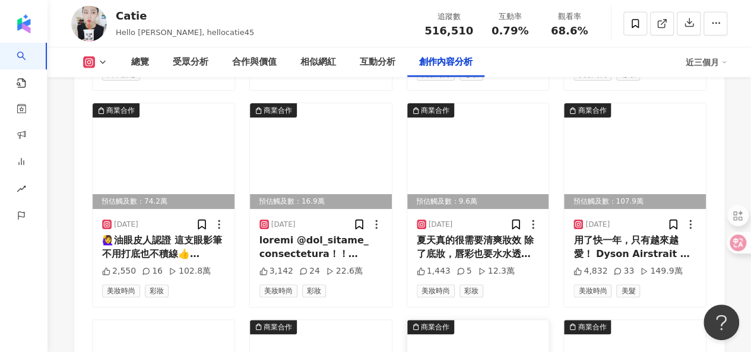
scroll to position [4325, 0]
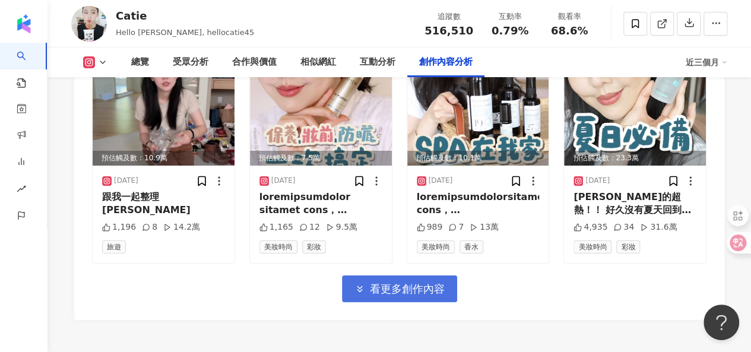
click at [418, 275] on button "看更多創作內容" at bounding box center [399, 288] width 115 height 27
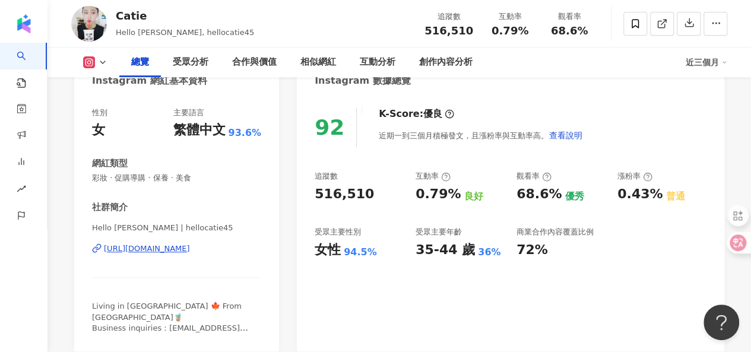
scroll to position [178, 0]
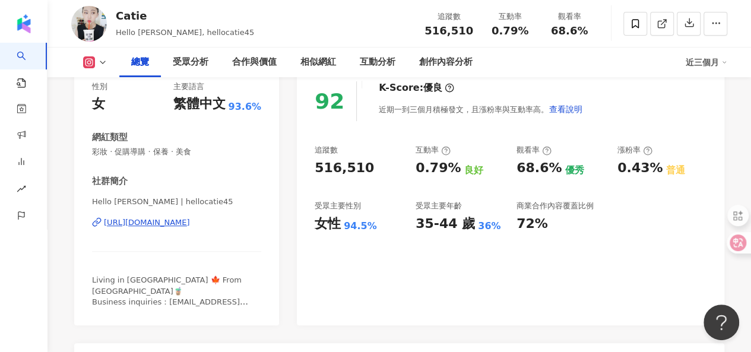
click at [99, 63] on icon at bounding box center [102, 62] width 9 height 9
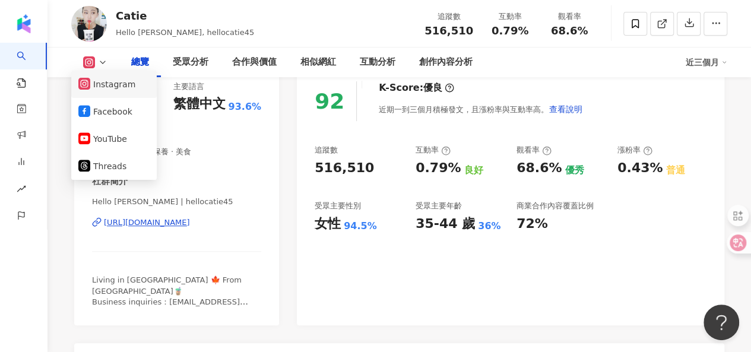
click at [112, 86] on button "Instagram" at bounding box center [113, 84] width 71 height 17
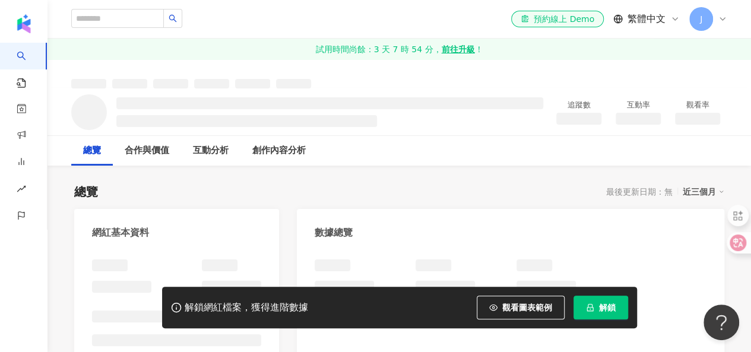
click at [607, 314] on button "解鎖" at bounding box center [600, 308] width 55 height 24
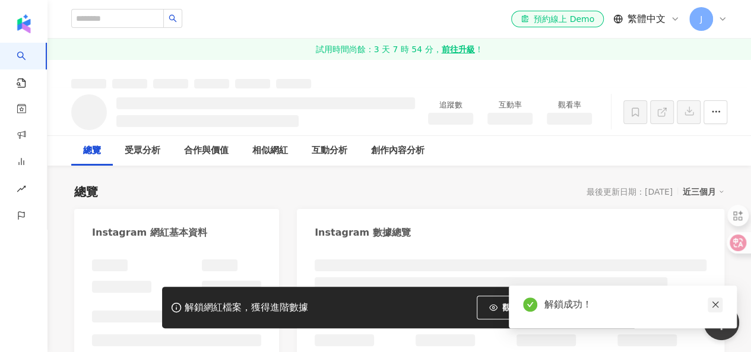
click at [713, 306] on icon "close" at bounding box center [715, 304] width 8 height 8
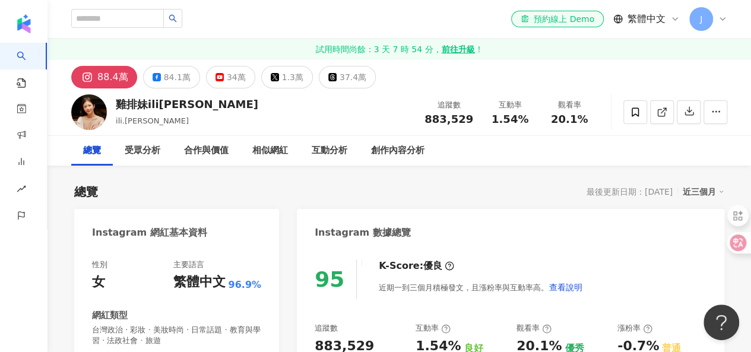
click at [398, 148] on div "創作內容分析" at bounding box center [397, 151] width 53 height 14
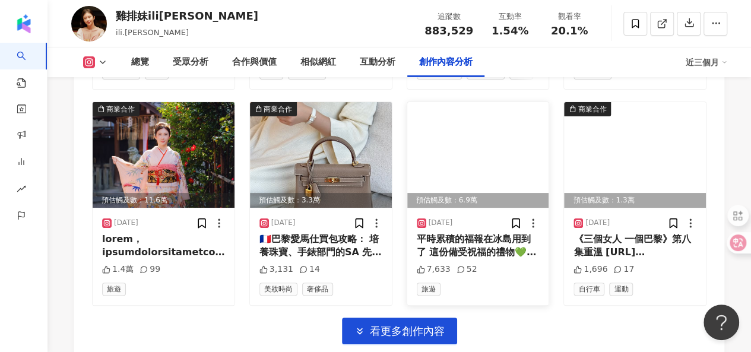
scroll to position [4227, 0]
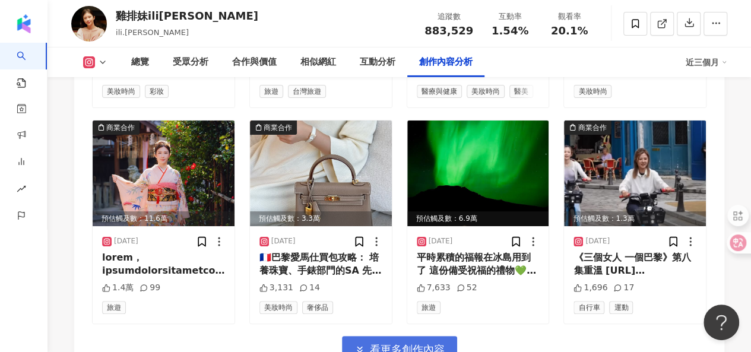
click at [426, 343] on span "看更多創作內容" at bounding box center [407, 349] width 75 height 13
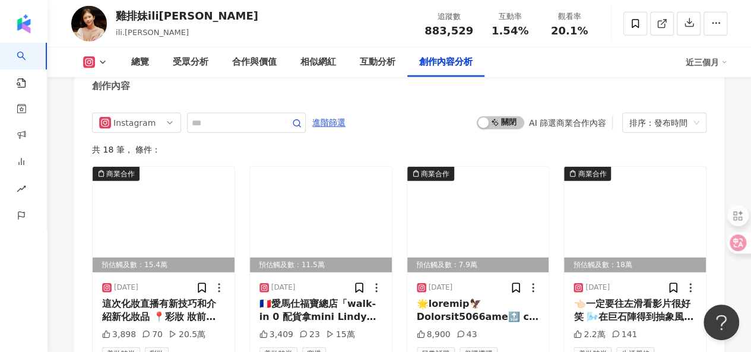
scroll to position [3752, 0]
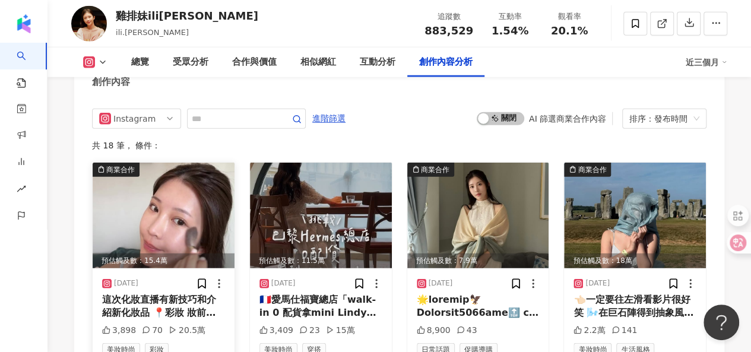
click at [169, 293] on div "這次化妝直播有新技巧和介紹新化妝品 📍彩妝 妝前乳：肌膚之鑰／無瑕柔霧凝霜 底妝：肌膚之鑰／恆潤絲緞光采粉霜 #00 遮瑕：RMK／完美無瑕遮瑕盒 #01、#…" at bounding box center [163, 306] width 123 height 27
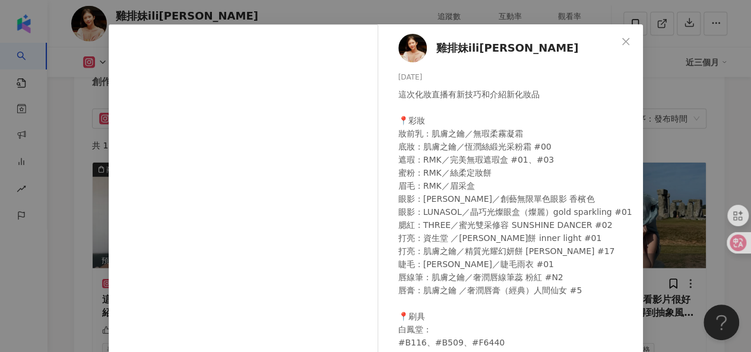
scroll to position [59, 0]
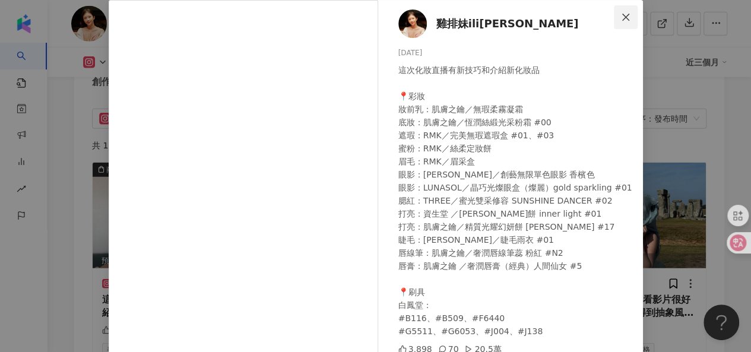
click at [624, 15] on icon "close" at bounding box center [625, 16] width 9 height 9
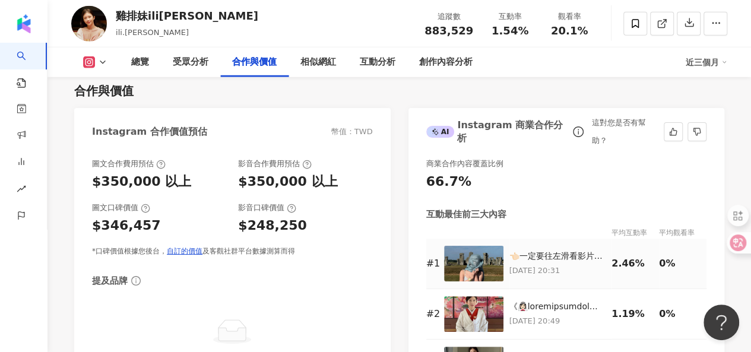
scroll to position [1674, 0]
